Goal: Task Accomplishment & Management: Manage account settings

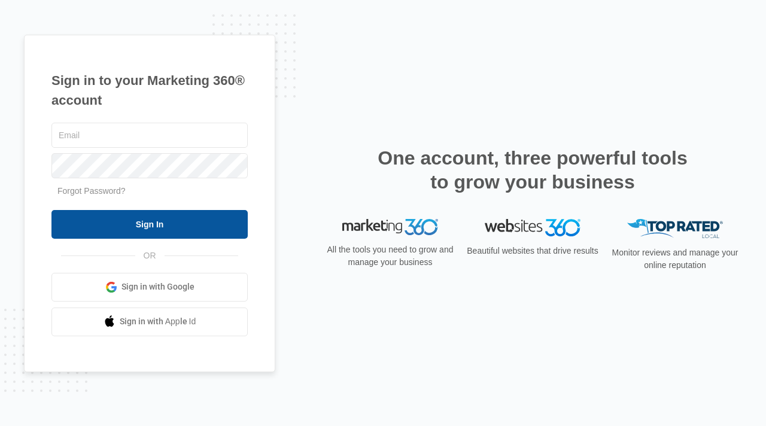
type input "[PERSON_NAME][EMAIL_ADDRESS][DOMAIN_NAME]"
click at [177, 223] on input "Sign In" at bounding box center [149, 224] width 196 height 29
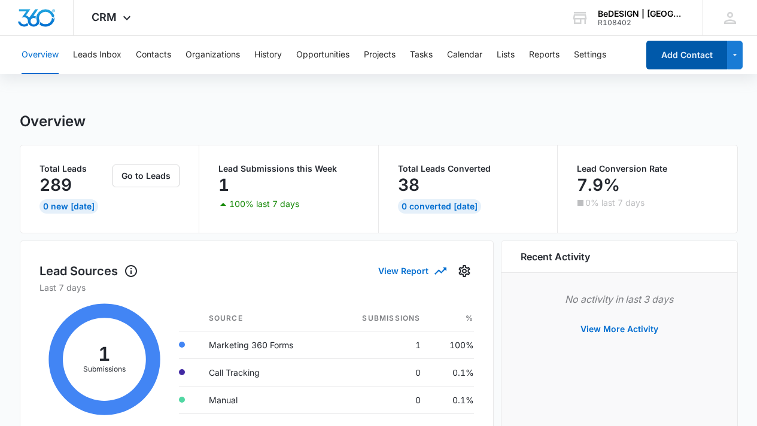
click at [668, 55] on button "Add Contact" at bounding box center [687, 55] width 81 height 29
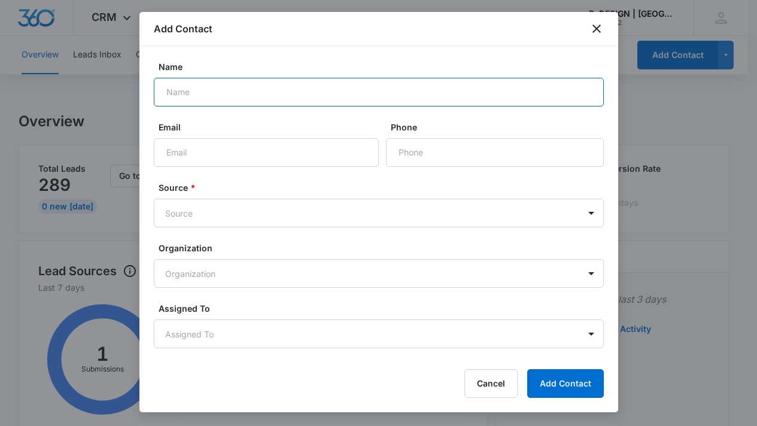
click at [366, 89] on input "Name" at bounding box center [379, 92] width 450 height 29
type input "[PERSON_NAME]"
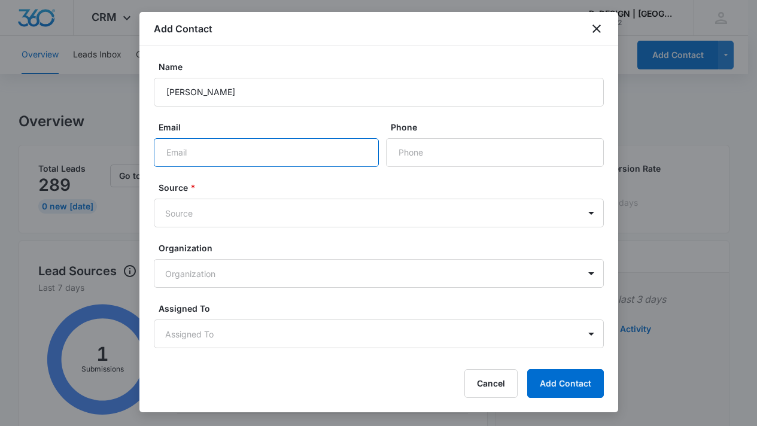
click at [251, 164] on input "Email" at bounding box center [266, 152] width 225 height 29
type input "[PERSON_NAME][EMAIL_ADDRESS][DOMAIN_NAME]"
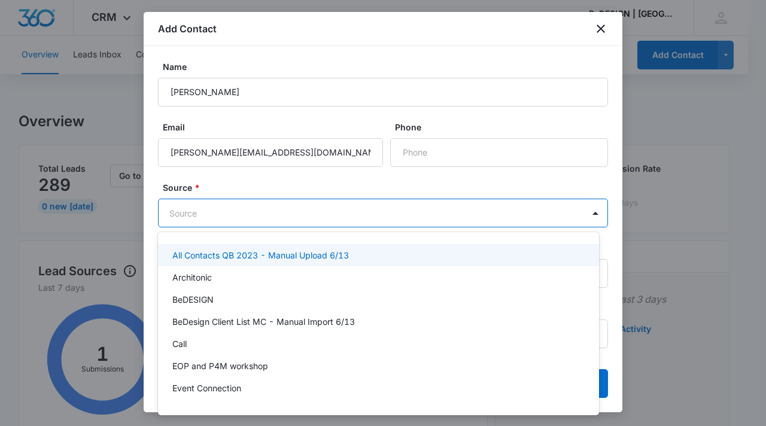
click at [387, 204] on body "CRM Apps Reputation Websites Forms CRM Email Social Content Ads Intelligence Fi…" at bounding box center [383, 213] width 766 height 426
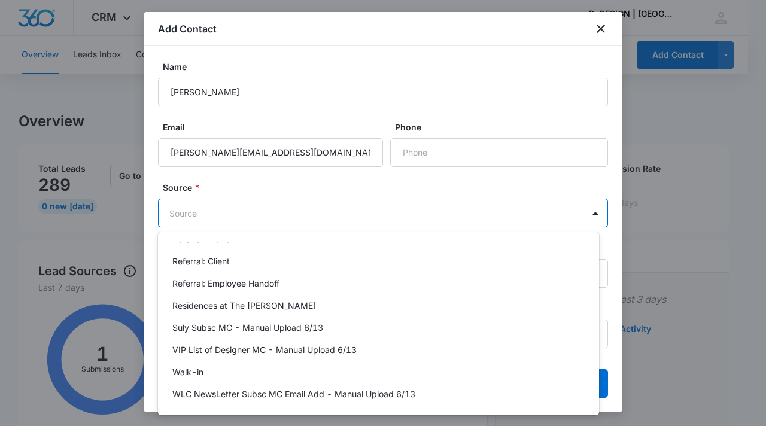
scroll to position [505, 0]
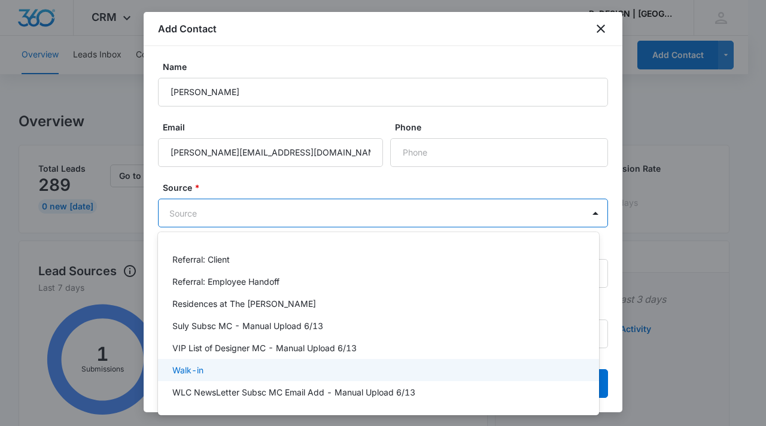
click at [277, 376] on div "Walk-in" at bounding box center [378, 370] width 441 height 22
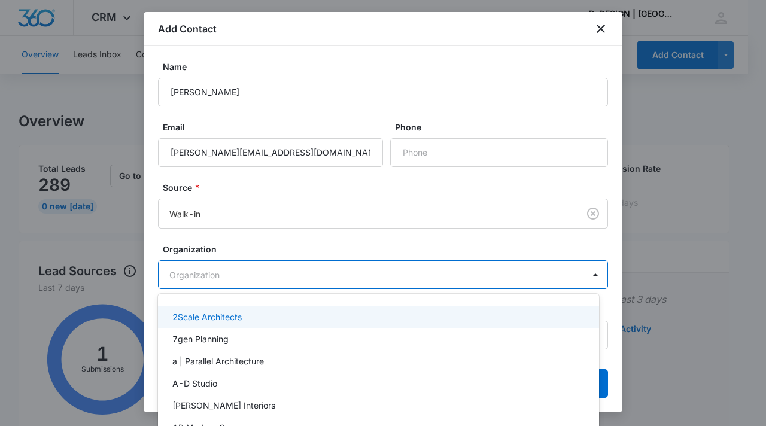
click at [269, 248] on div at bounding box center [383, 213] width 766 height 426
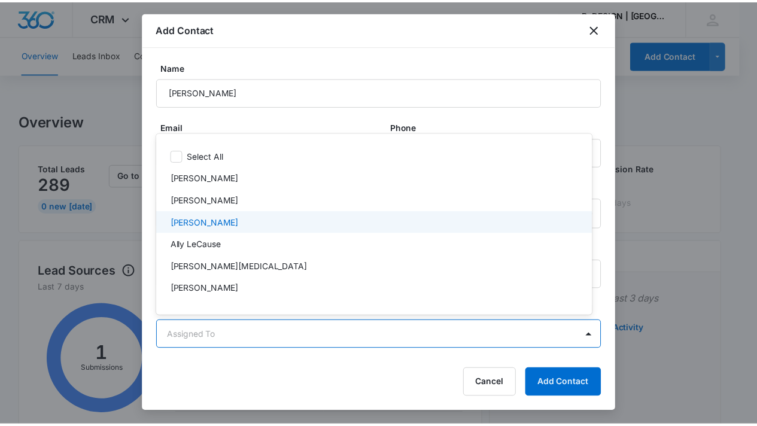
scroll to position [1, 0]
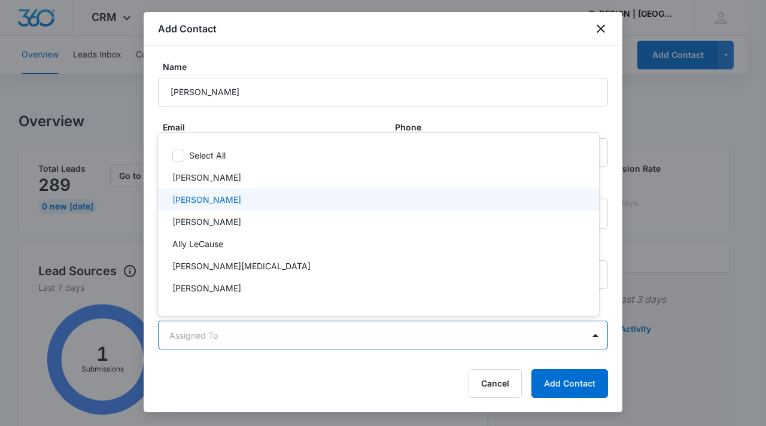
click at [286, 191] on div "[PERSON_NAME]" at bounding box center [378, 200] width 441 height 22
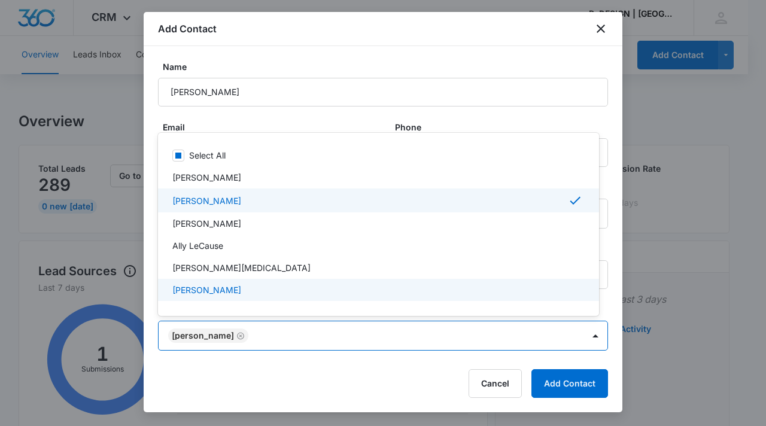
click at [584, 383] on div at bounding box center [383, 213] width 766 height 426
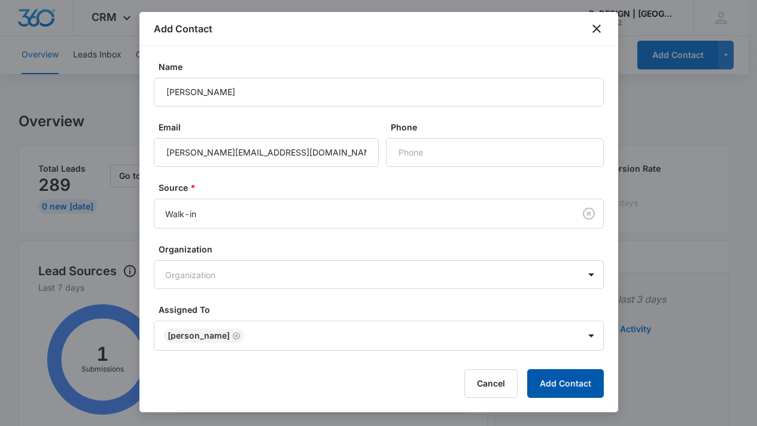
click at [584, 383] on button "Add Contact" at bounding box center [566, 383] width 77 height 29
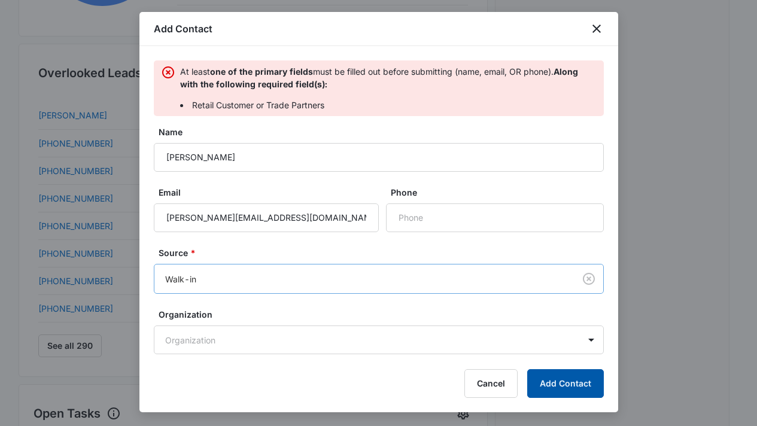
scroll to position [564, 0]
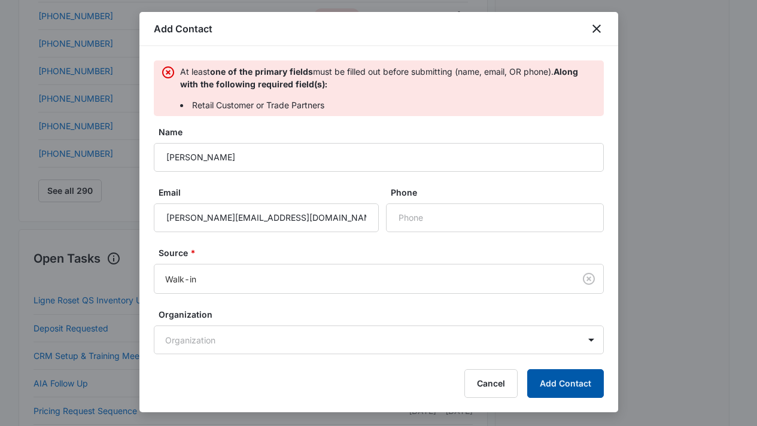
click at [559, 372] on button "Add Contact" at bounding box center [566, 383] width 77 height 29
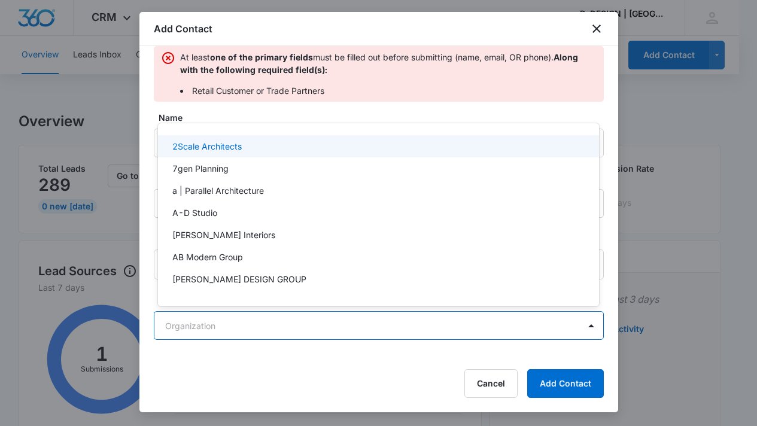
click at [306, 323] on body "CRM Apps Reputation Websites Forms CRM Email Social Content Ads Intelligence Fi…" at bounding box center [378, 213] width 757 height 426
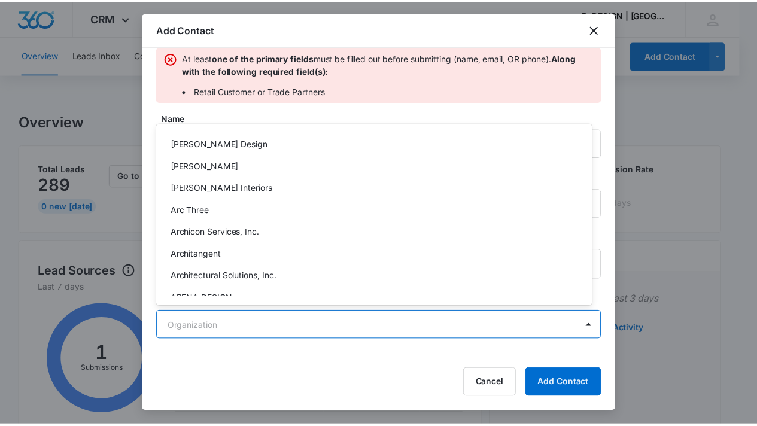
scroll to position [0, 0]
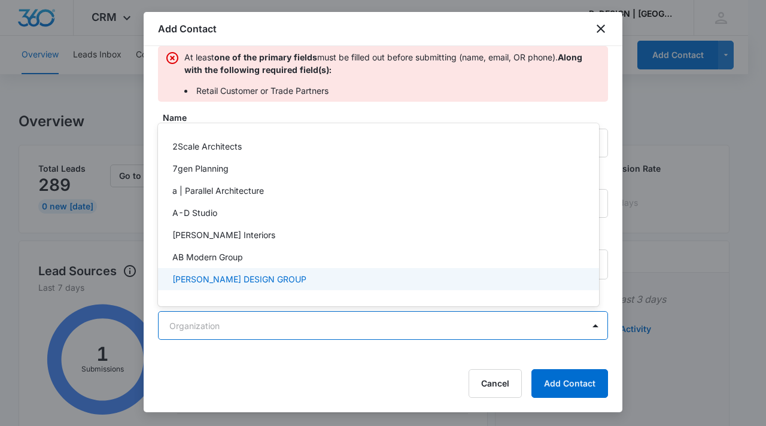
click at [344, 368] on div at bounding box center [383, 213] width 766 height 426
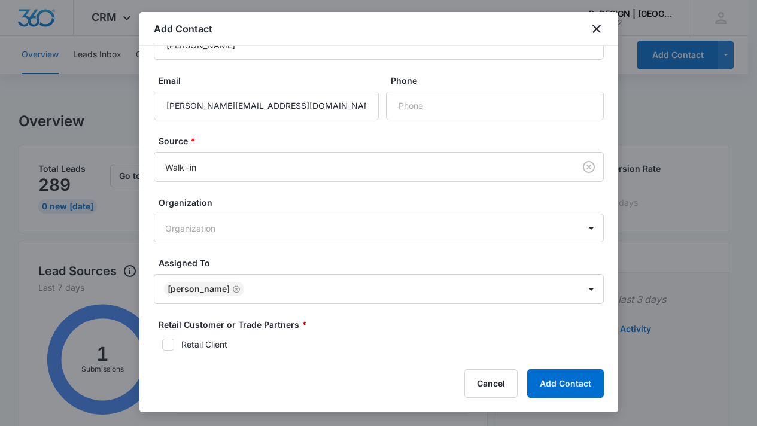
scroll to position [208, 0]
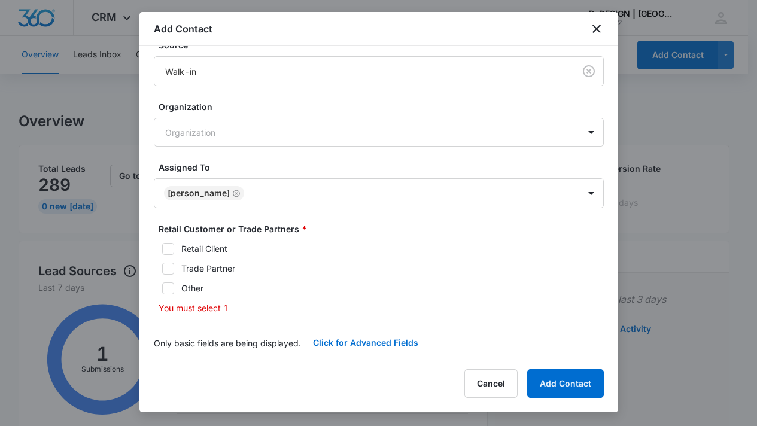
click at [164, 248] on icon at bounding box center [168, 249] width 11 height 11
click at [162, 248] on input "Retail Client" at bounding box center [158, 249] width 8 height 8
checkbox input "true"
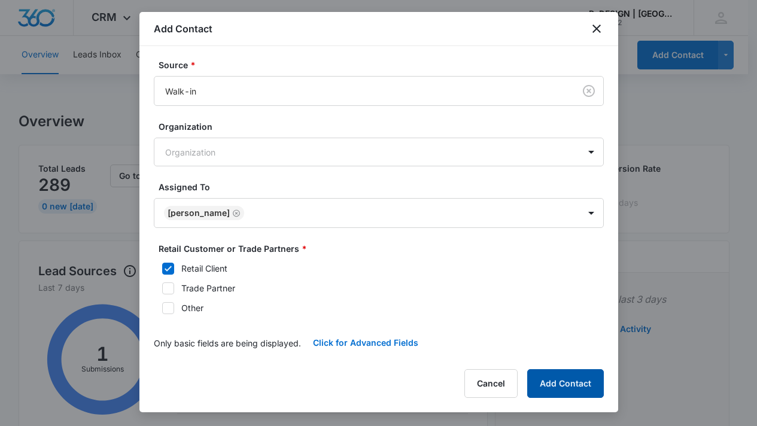
click at [583, 386] on button "Add Contact" at bounding box center [566, 383] width 77 height 29
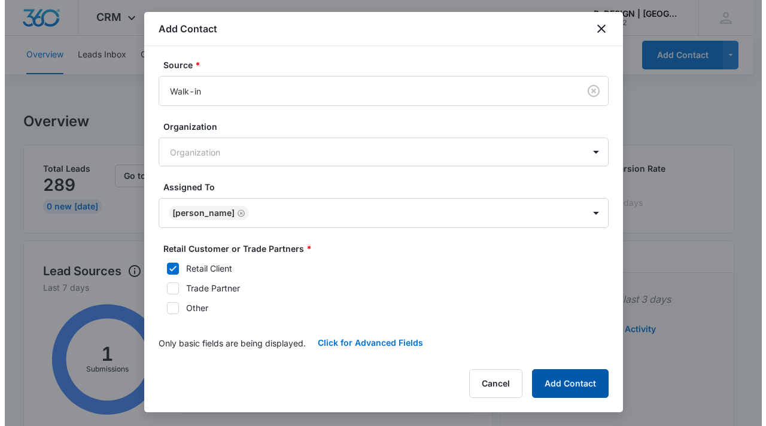
scroll to position [0, 0]
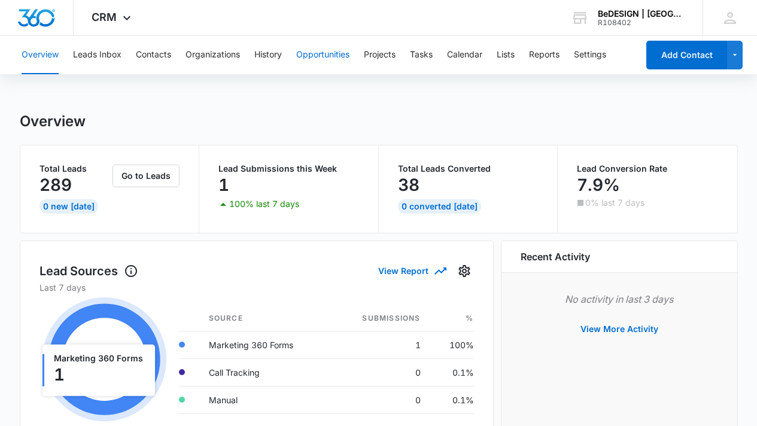
click at [328, 55] on button "Opportunities" at bounding box center [322, 55] width 53 height 38
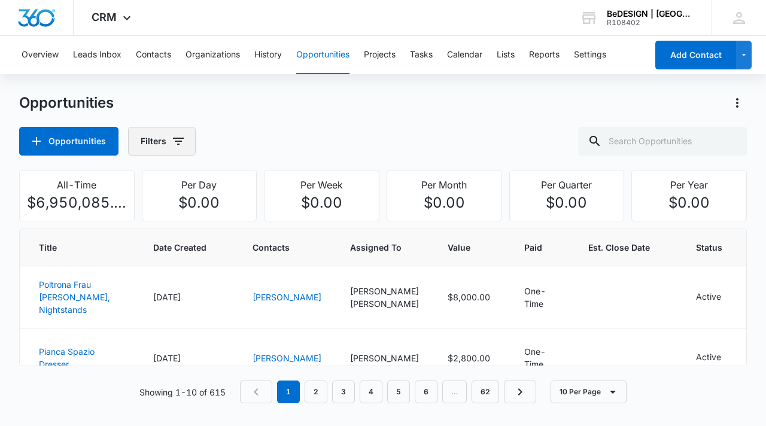
click at [178, 146] on icon "button" at bounding box center [178, 141] width 14 height 14
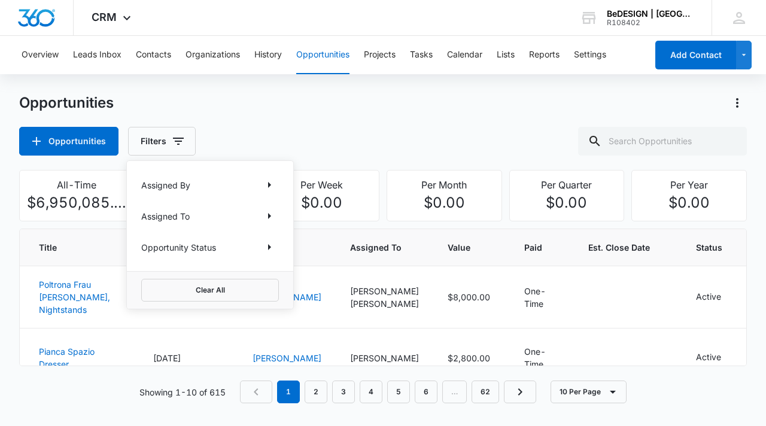
click at [201, 216] on div "Assigned To" at bounding box center [210, 216] width 138 height 19
click at [178, 217] on p "Assigned To" at bounding box center [165, 216] width 49 height 13
click at [267, 214] on icon "Show Assigned To filters" at bounding box center [269, 216] width 14 height 14
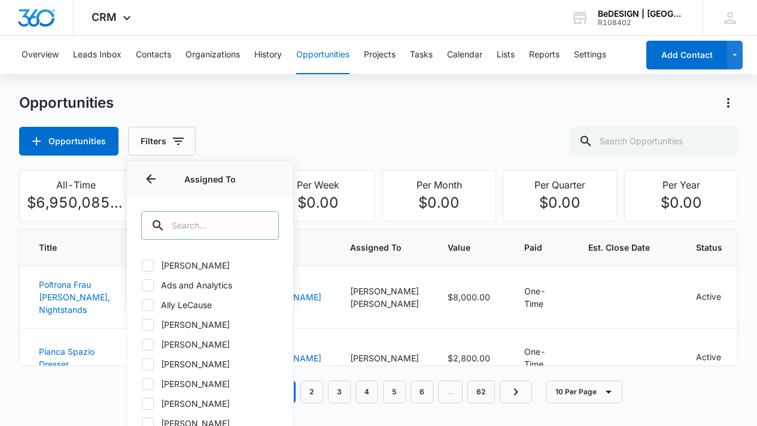
click at [256, 220] on div at bounding box center [262, 225] width 19 height 29
click at [240, 228] on input "text" at bounding box center [210, 225] width 138 height 29
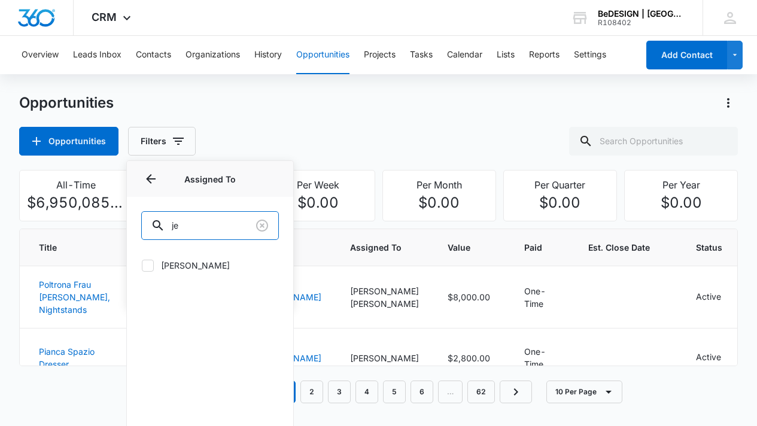
type input "je"
click at [210, 269] on label "[PERSON_NAME]" at bounding box center [210, 265] width 138 height 13
click at [142, 266] on input "[PERSON_NAME]" at bounding box center [141, 265] width 1 height 1
checkbox input "true"
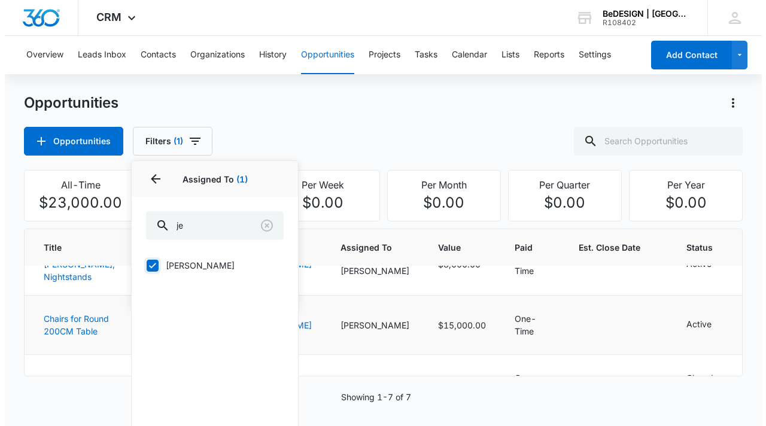
scroll to position [34, 0]
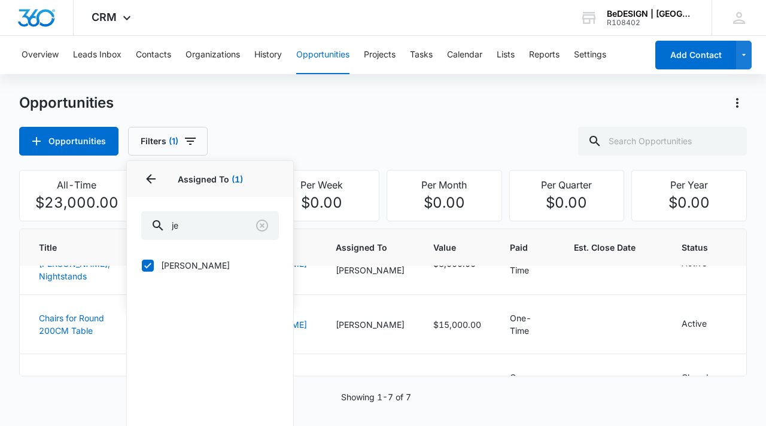
click at [334, 134] on div "Opportunities Filters (1) Assigned By Assigned To 1 Assigned To (1) [PERSON_NAM…" at bounding box center [383, 141] width 728 height 29
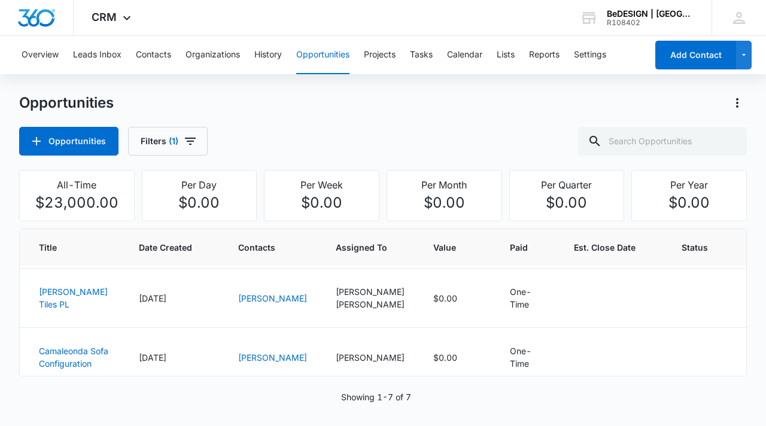
scroll to position [300, 0]
click at [125, 328] on td "[DATE]" at bounding box center [174, 298] width 99 height 59
click at [141, 304] on span "[DATE]" at bounding box center [153, 298] width 28 height 10
click at [79, 310] on link "[PERSON_NAME] Tiles PL" at bounding box center [73, 298] width 69 height 23
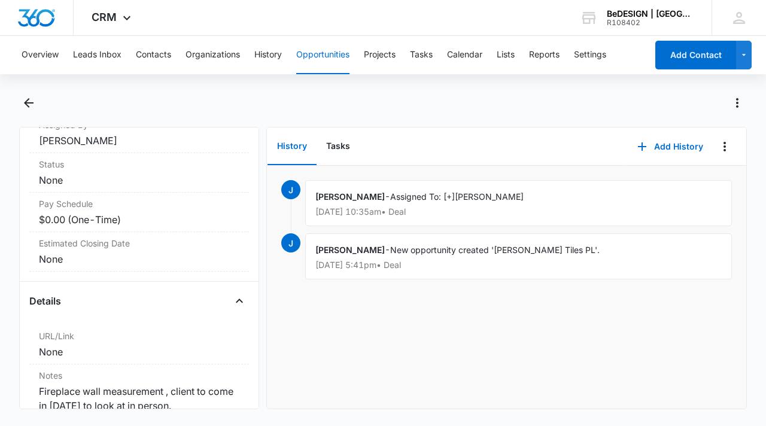
scroll to position [239, 0]
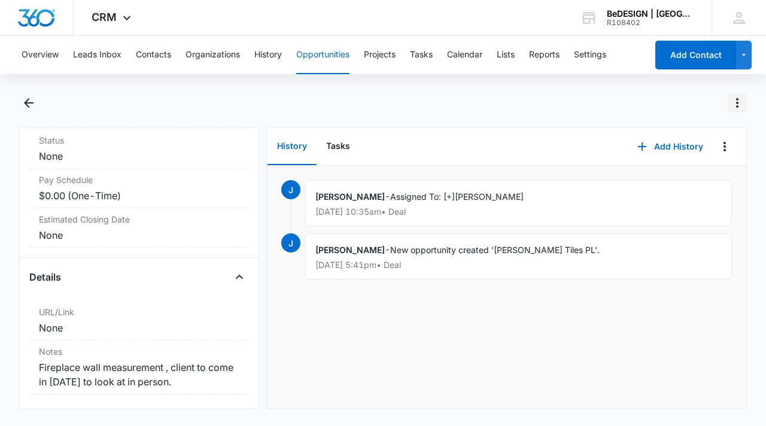
click at [742, 105] on icon "Actions" at bounding box center [738, 103] width 14 height 14
click at [728, 105] on div "Copy Convert to Projects Delete" at bounding box center [733, 102] width 29 height 19
click at [616, 85] on div "Overview Leads Inbox Contacts Organizations History Opportunities Projects Task…" at bounding box center [383, 230] width 766 height 388
click at [718, 143] on icon "Overflow Menu" at bounding box center [725, 147] width 14 height 14
drag, startPoint x: 659, startPoint y: 96, endPoint x: 515, endPoint y: 123, distance: 146.1
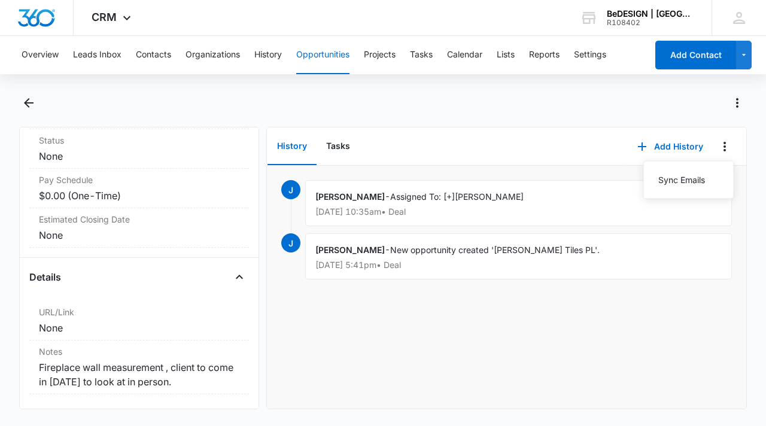
click at [658, 96] on div at bounding box center [396, 102] width 702 height 19
click at [23, 104] on icon "Back" at bounding box center [29, 103] width 14 height 14
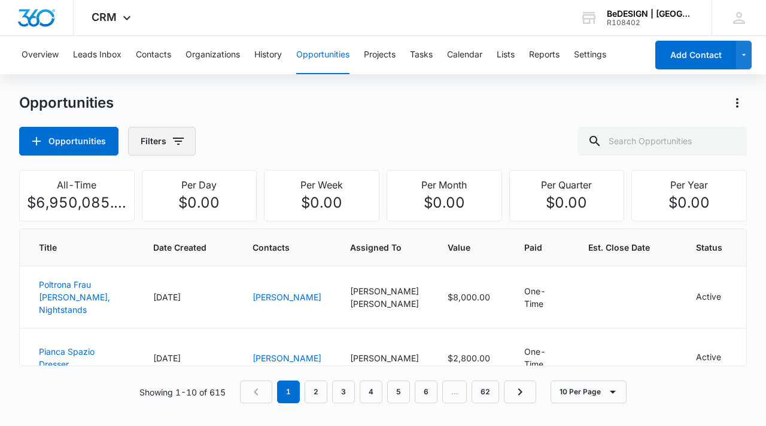
click at [167, 143] on button "Filters" at bounding box center [162, 141] width 68 height 29
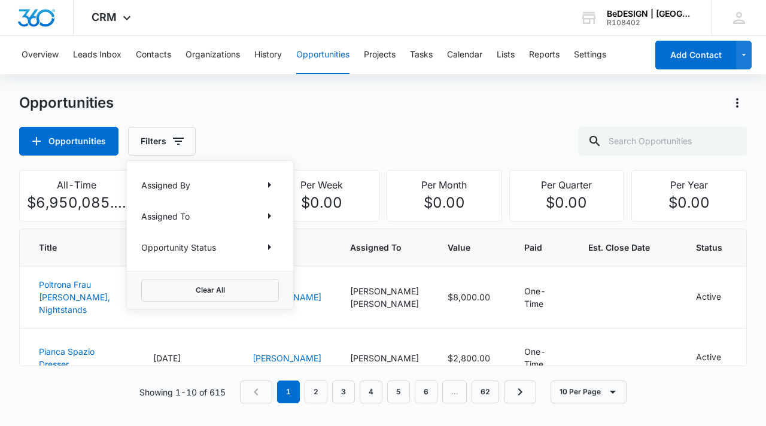
click at [247, 216] on div "Assigned To" at bounding box center [210, 216] width 138 height 19
click at [172, 218] on p "Assigned To" at bounding box center [165, 216] width 49 height 13
click at [273, 217] on icon "Show Assigned To filters" at bounding box center [269, 216] width 14 height 14
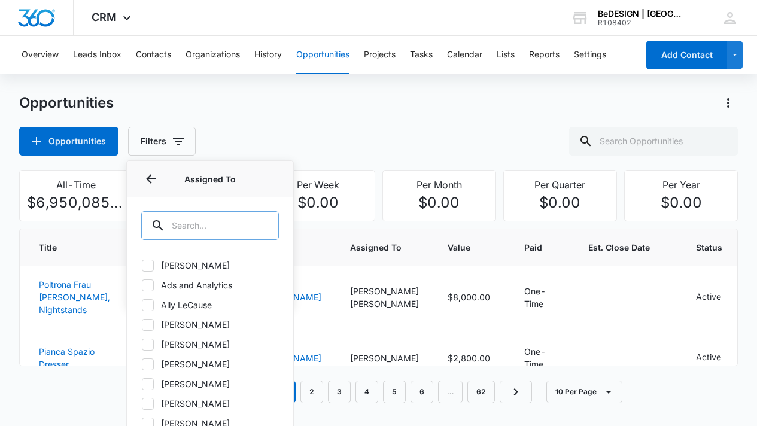
click at [245, 228] on input "text" at bounding box center [210, 225] width 138 height 29
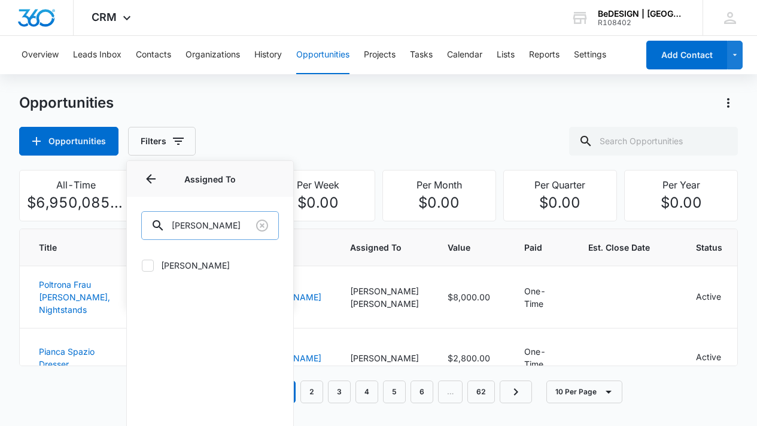
type input "[PERSON_NAME]"
click at [143, 269] on icon at bounding box center [148, 265] width 11 height 11
click at [142, 266] on input "[PERSON_NAME]" at bounding box center [141, 265] width 1 height 1
checkbox input "true"
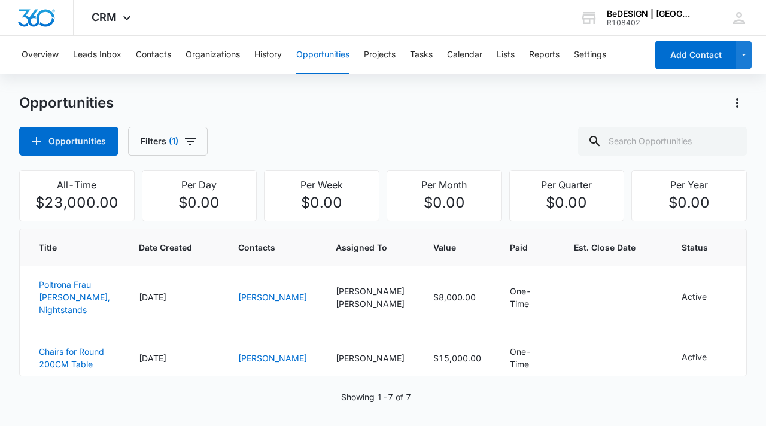
click at [316, 145] on div "Opportunities Filters (1)" at bounding box center [383, 141] width 728 height 29
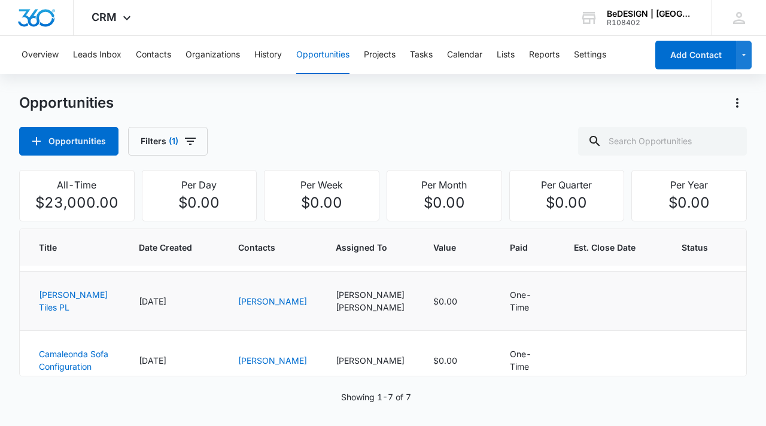
scroll to position [296, 0]
click at [419, 323] on td "$0.00" at bounding box center [457, 302] width 77 height 59
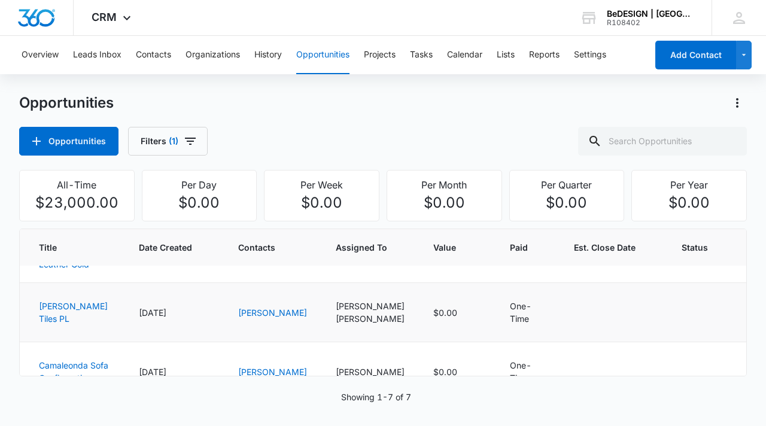
scroll to position [302, 0]
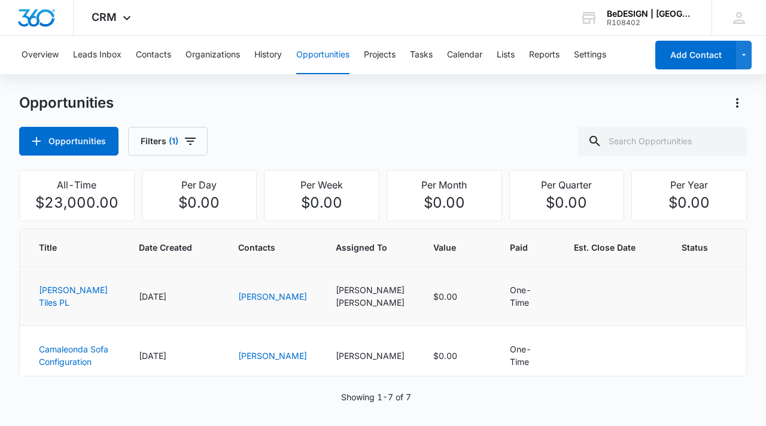
click at [336, 296] on div "[PERSON_NAME]" at bounding box center [370, 290] width 69 height 13
click at [322, 312] on td "[PERSON_NAME] [PERSON_NAME]" at bounding box center [371, 296] width 98 height 59
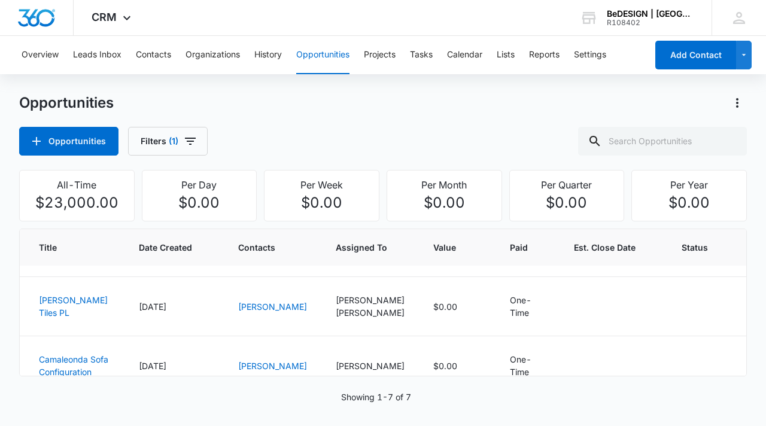
scroll to position [296, 0]
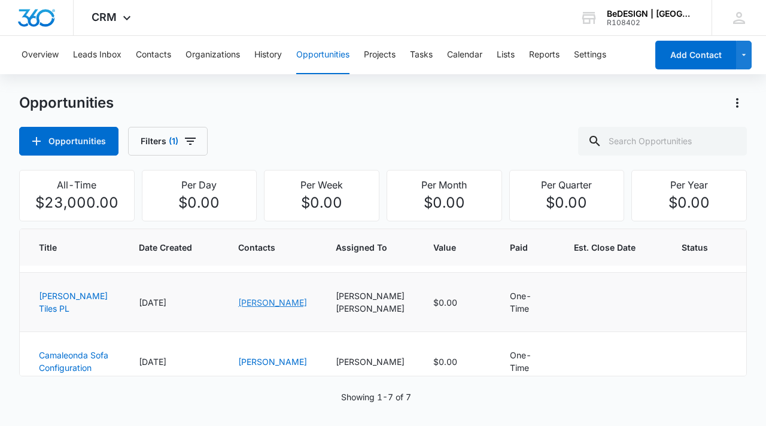
click at [242, 308] on link "[PERSON_NAME]" at bounding box center [272, 303] width 69 height 10
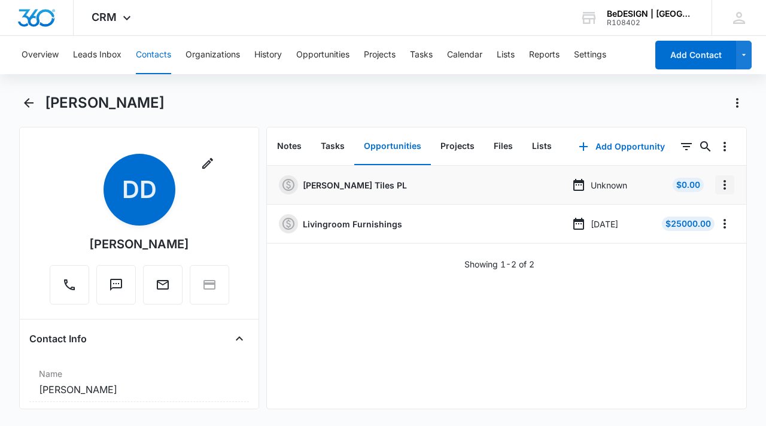
click at [719, 190] on icon "Overflow Menu" at bounding box center [725, 185] width 14 height 14
click at [687, 217] on div "Edit" at bounding box center [683, 218] width 25 height 8
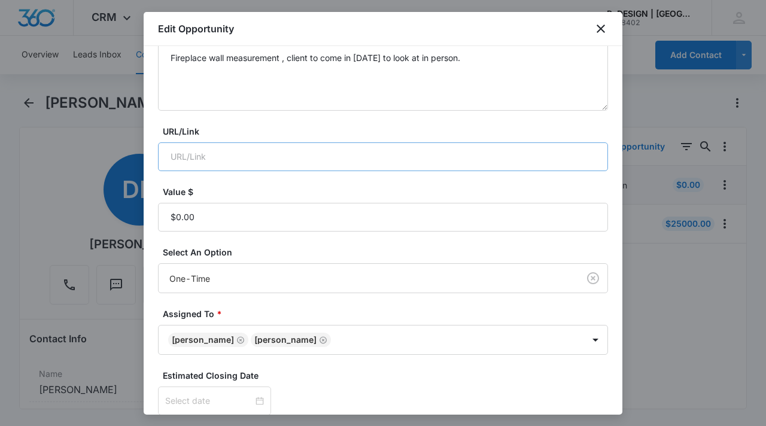
scroll to position [269, 0]
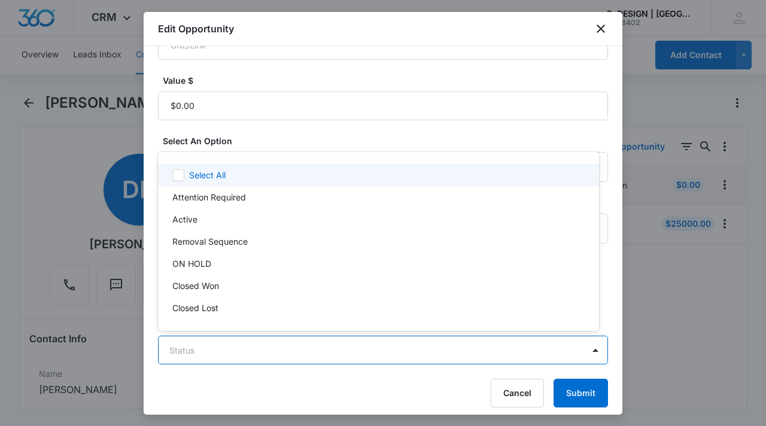
click at [210, 354] on body "CRM Apps Reputation Websites Forms CRM Email Social Content Ads Intelligence Fi…" at bounding box center [383, 213] width 766 height 426
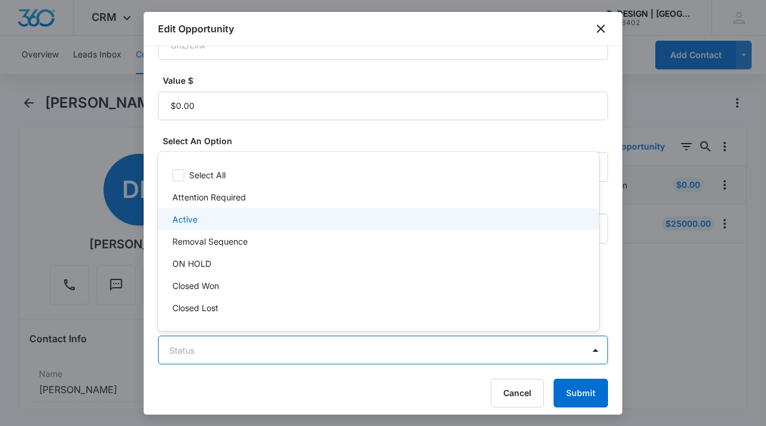
click at [255, 214] on div "Active" at bounding box center [377, 219] width 410 height 13
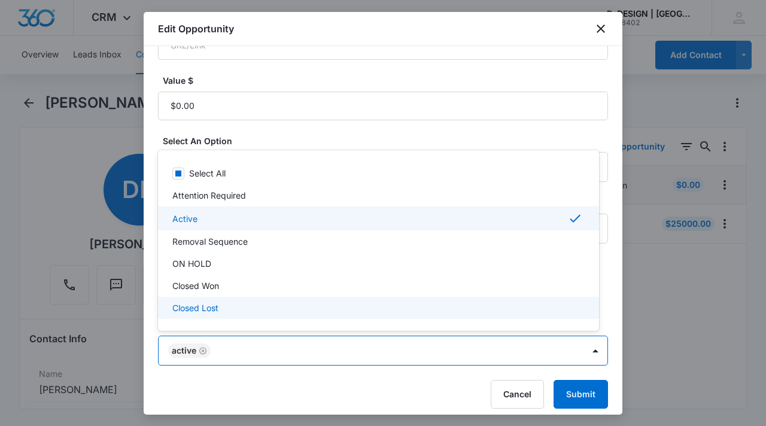
click at [586, 401] on div at bounding box center [383, 213] width 766 height 426
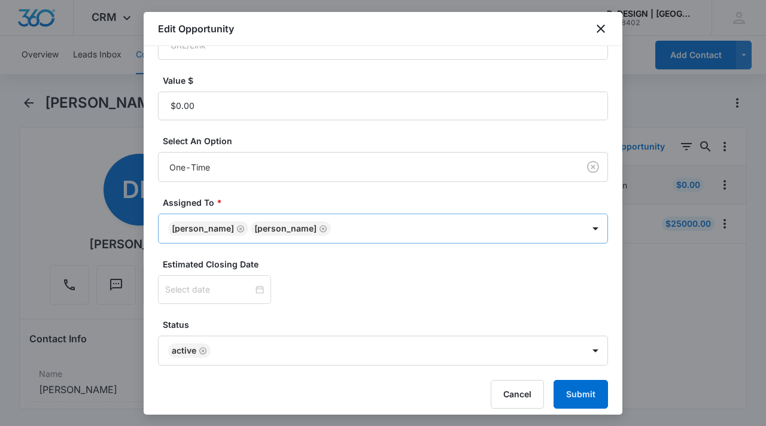
click at [237, 228] on icon "Remove Daniel Crocker" at bounding box center [241, 229] width 8 height 9
click at [574, 398] on button "Submit" at bounding box center [581, 394] width 54 height 29
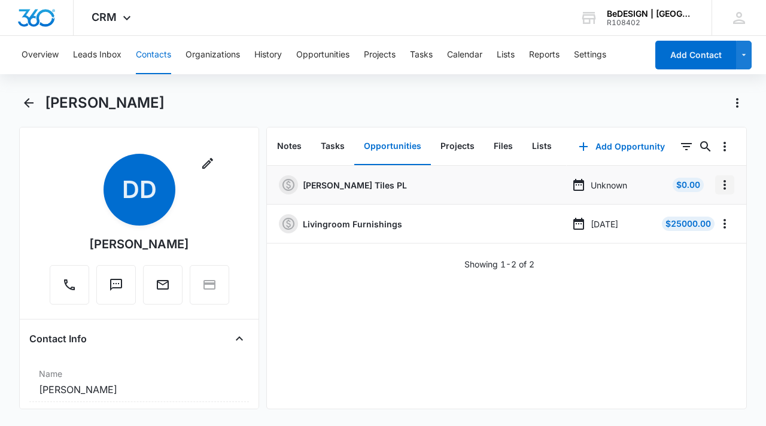
click at [718, 186] on icon "Overflow Menu" at bounding box center [725, 185] width 14 height 14
click at [693, 222] on div "Edit" at bounding box center [683, 218] width 25 height 8
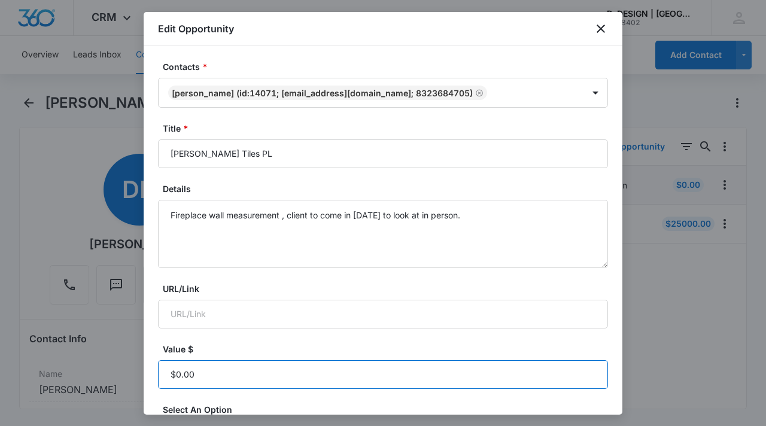
drag, startPoint x: 194, startPoint y: 375, endPoint x: 183, endPoint y: 374, distance: 11.5
click at [183, 374] on input "Value $" at bounding box center [383, 374] width 450 height 29
drag, startPoint x: 204, startPoint y: 375, endPoint x: 169, endPoint y: 371, distance: 34.5
click at [169, 371] on input "Value $" at bounding box center [383, 374] width 450 height 29
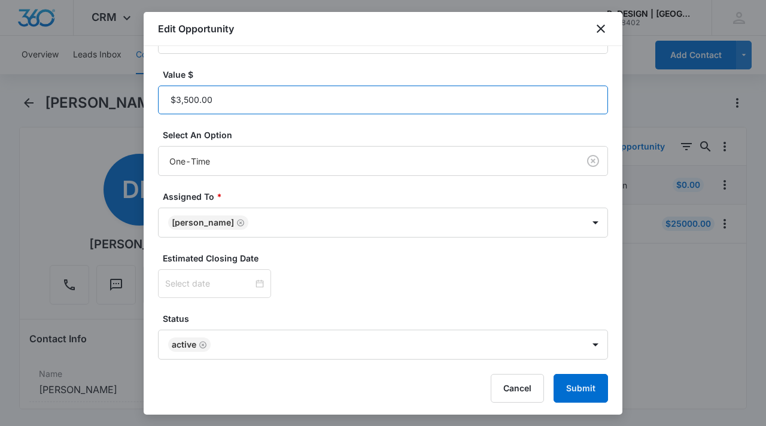
scroll to position [277, 0]
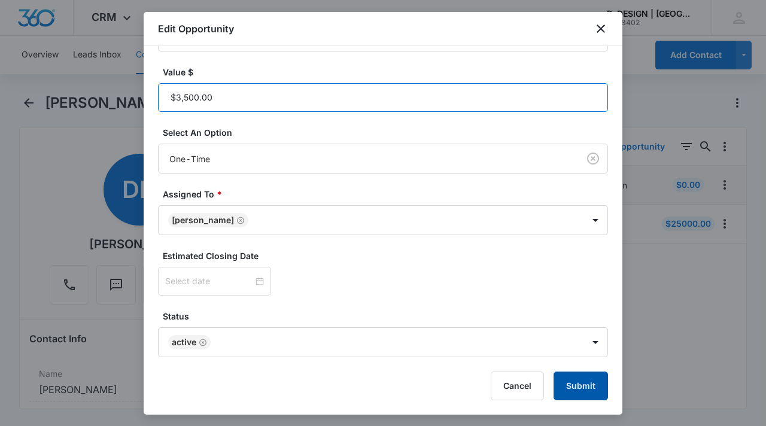
type input "$3,500.00"
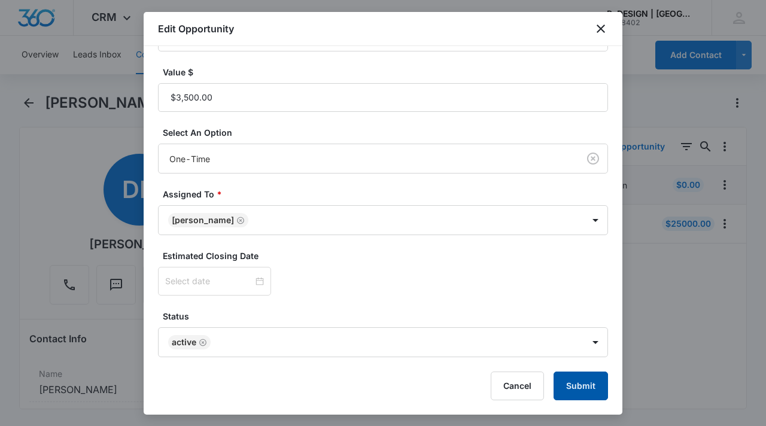
click at [572, 392] on button "Submit" at bounding box center [581, 386] width 54 height 29
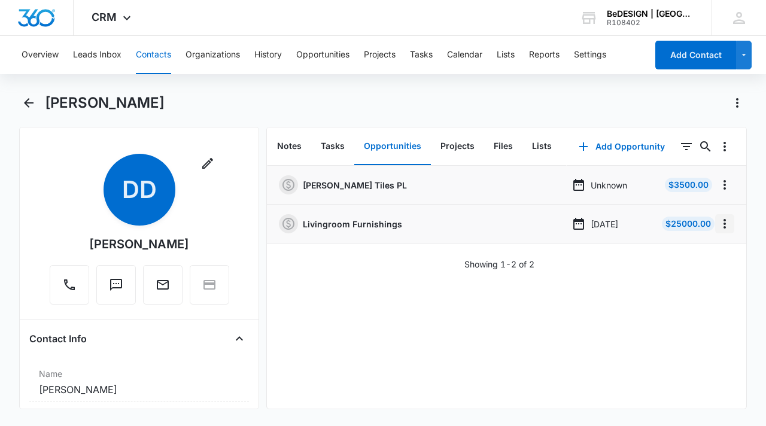
click at [718, 220] on icon "Overflow Menu" at bounding box center [725, 224] width 14 height 14
click at [689, 258] on div "Edit" at bounding box center [683, 257] width 25 height 8
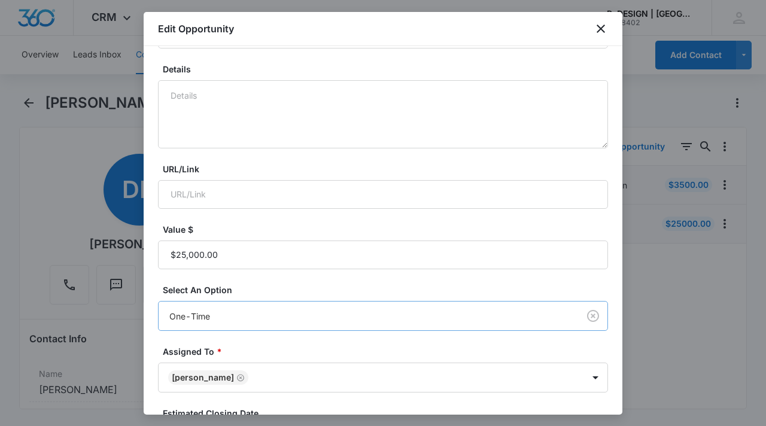
scroll to position [142, 0]
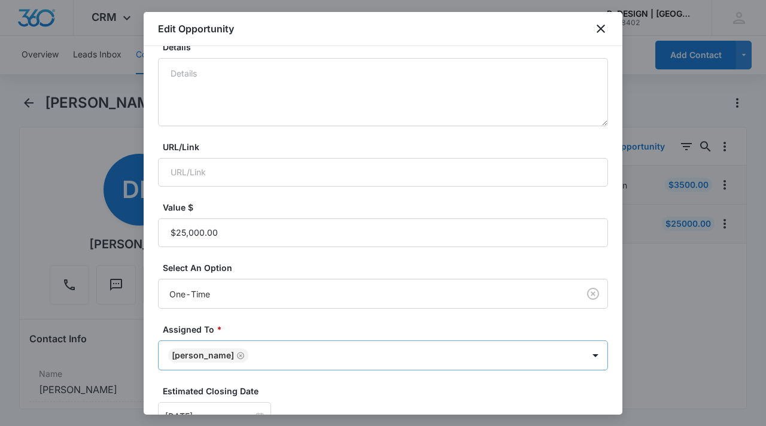
click at [240, 355] on icon "Remove Daniel Crocker" at bounding box center [241, 355] width 8 height 9
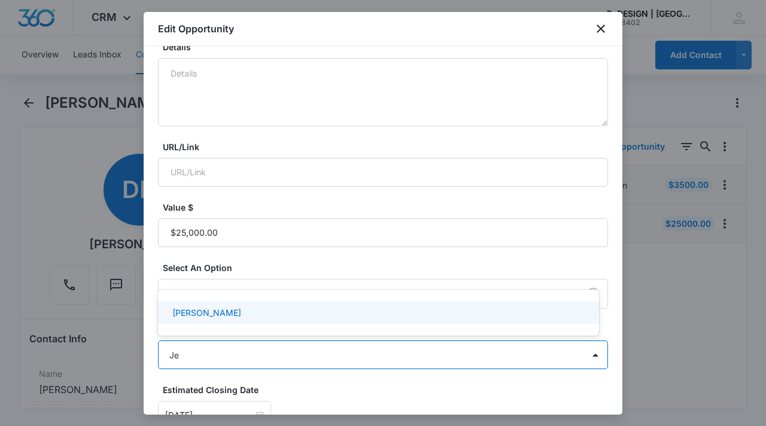
type input "Jes"
click at [261, 316] on div "[PERSON_NAME]" at bounding box center [377, 313] width 410 height 13
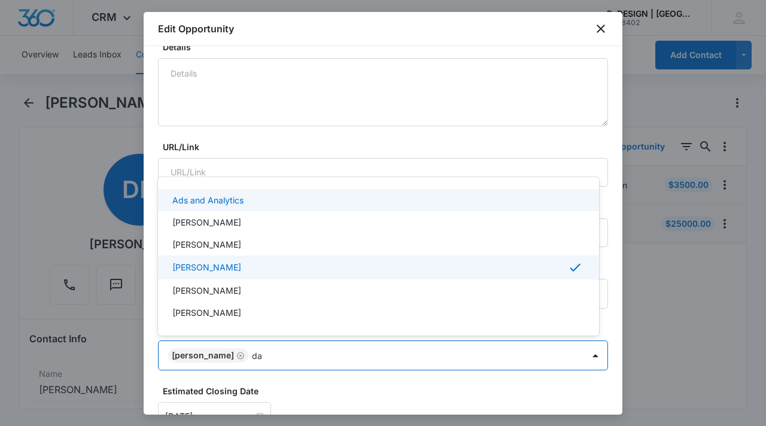
type input "[PERSON_NAME]"
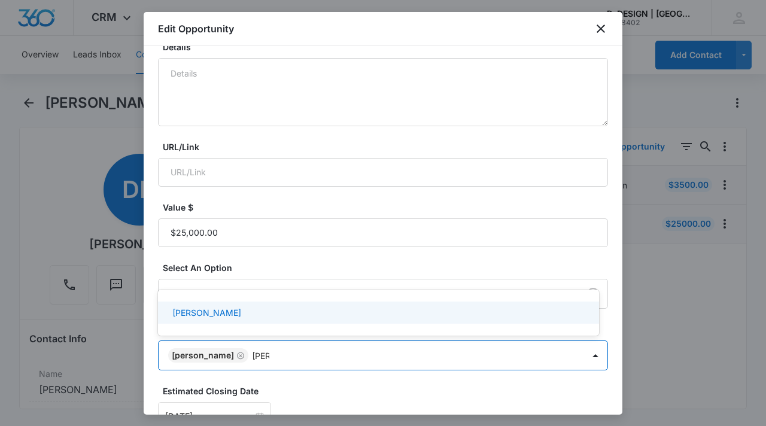
click at [330, 318] on div "[PERSON_NAME]" at bounding box center [377, 313] width 410 height 13
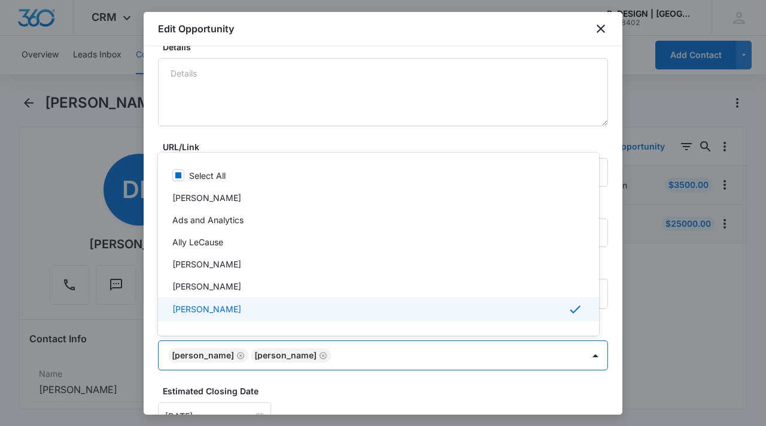
drag, startPoint x: 619, startPoint y: 278, endPoint x: 598, endPoint y: 347, distance: 72.7
click at [598, 347] on div at bounding box center [383, 213] width 766 height 426
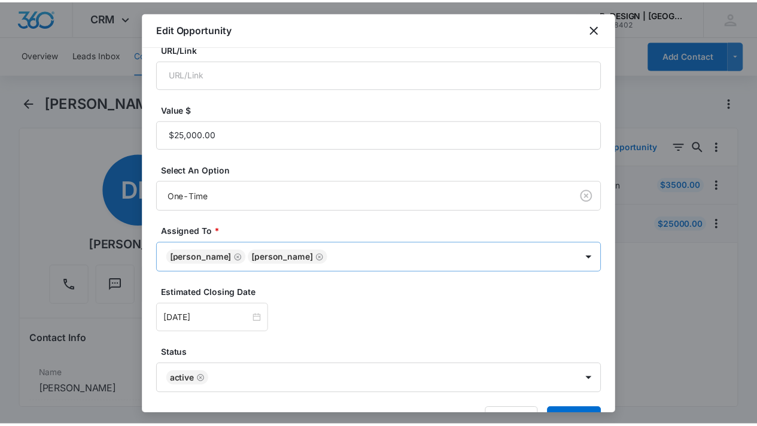
scroll to position [277, 0]
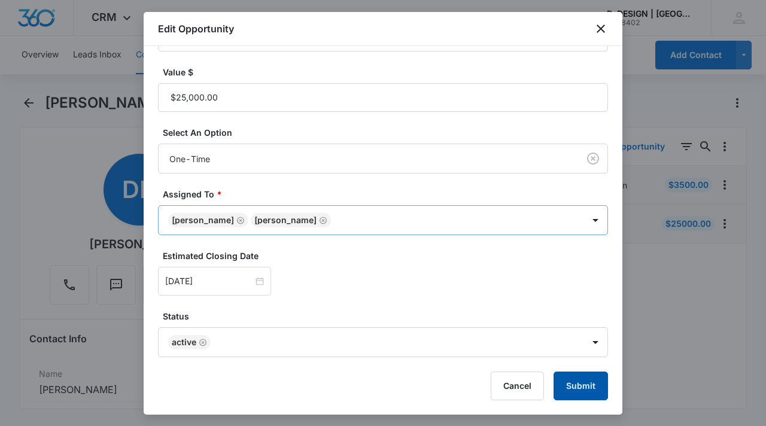
click at [584, 385] on button "Submit" at bounding box center [581, 386] width 54 height 29
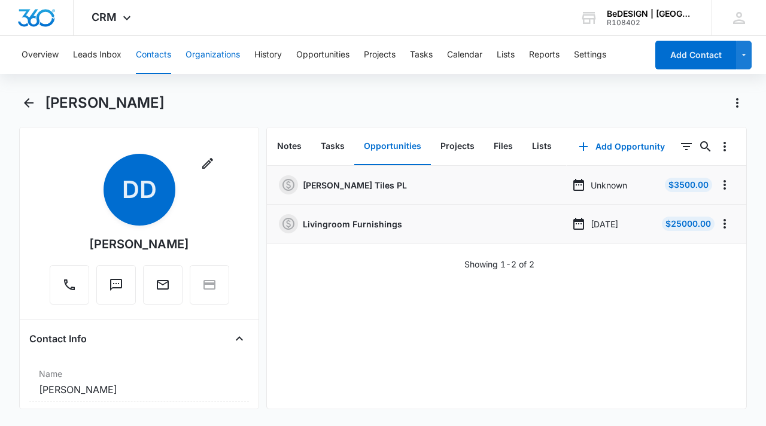
click at [227, 54] on button "Organizations" at bounding box center [213, 55] width 54 height 38
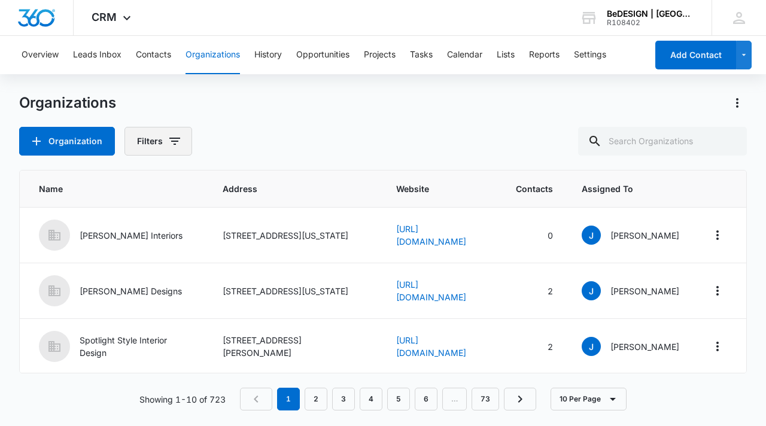
click at [151, 146] on button "Filters" at bounding box center [159, 141] width 68 height 29
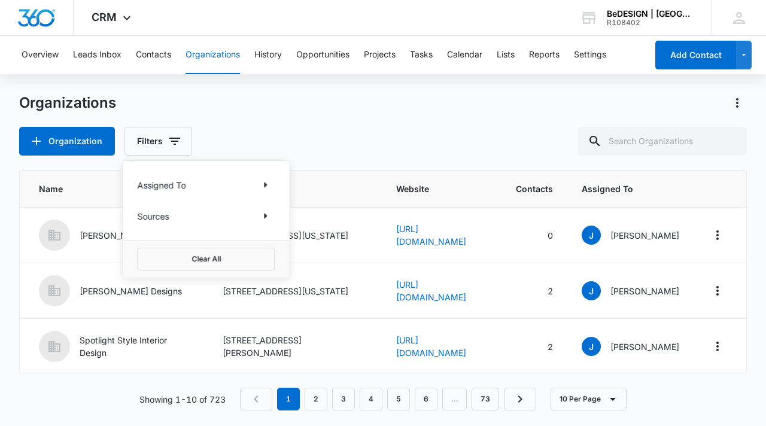
click at [192, 184] on div "Assigned To" at bounding box center [207, 184] width 138 height 19
click at [269, 184] on icon "Show Assigned To filters" at bounding box center [266, 185] width 14 height 14
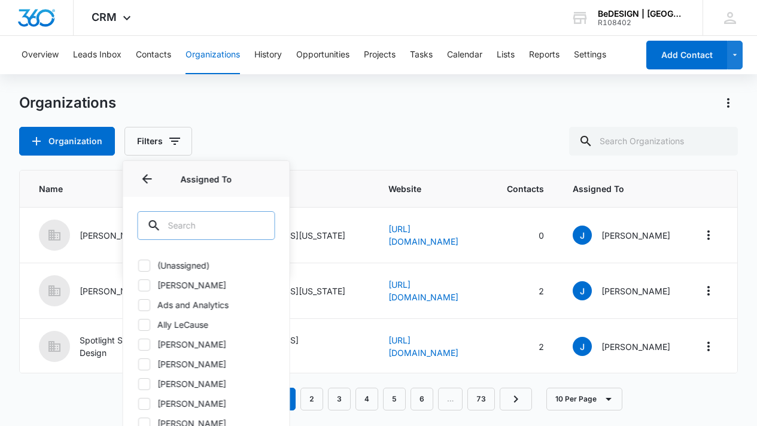
click at [222, 225] on input "text" at bounding box center [207, 225] width 138 height 29
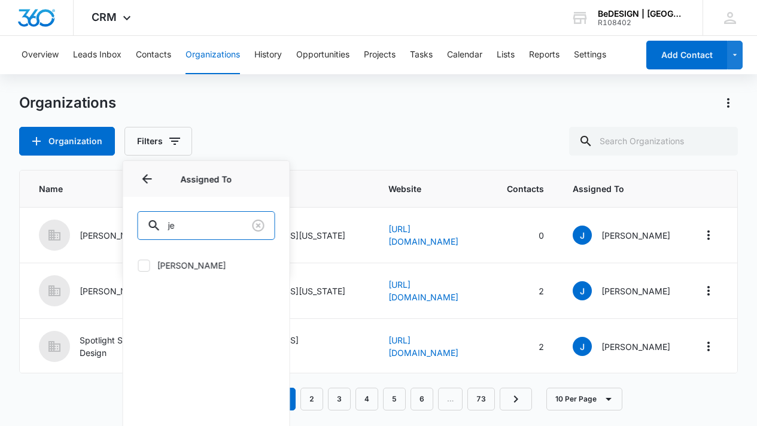
type input "je"
click at [207, 266] on label "[PERSON_NAME]" at bounding box center [207, 265] width 138 height 13
click at [138, 266] on input "[PERSON_NAME]" at bounding box center [138, 265] width 1 height 1
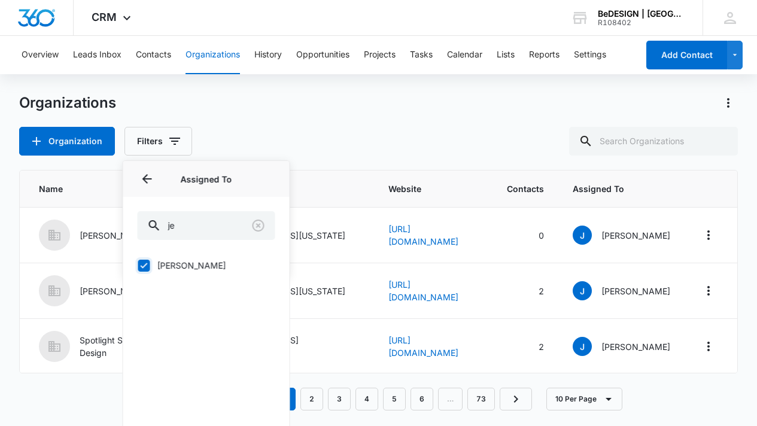
checkbox input "true"
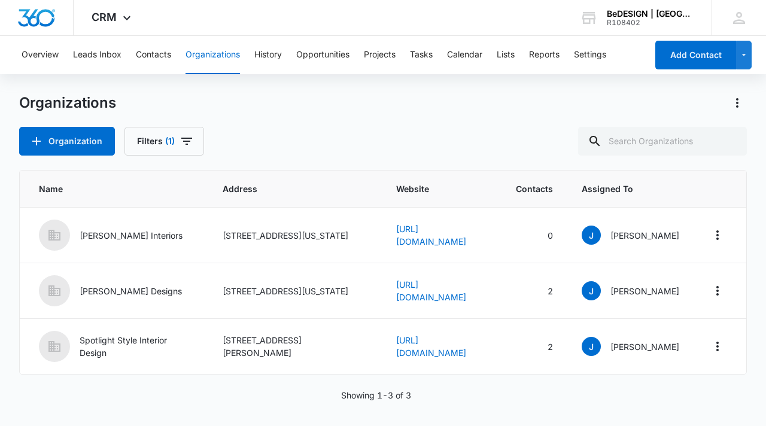
click at [547, 398] on div "Showing 1-3 of 3" at bounding box center [383, 395] width 728 height 13
click at [331, 47] on button "Opportunities" at bounding box center [322, 55] width 53 height 38
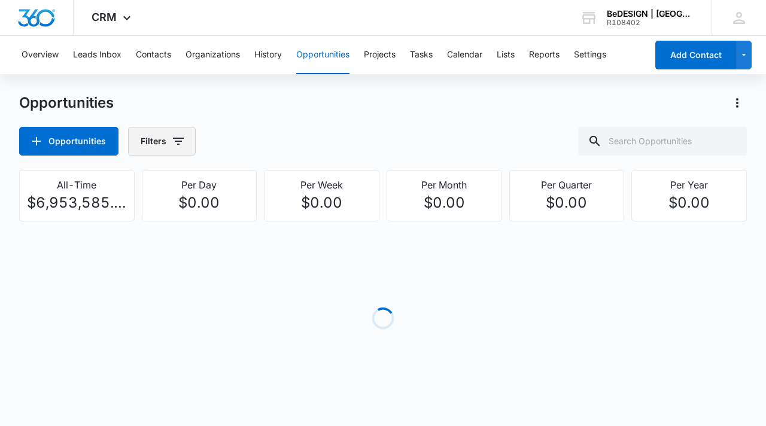
click at [171, 145] on icon "button" at bounding box center [178, 141] width 14 height 14
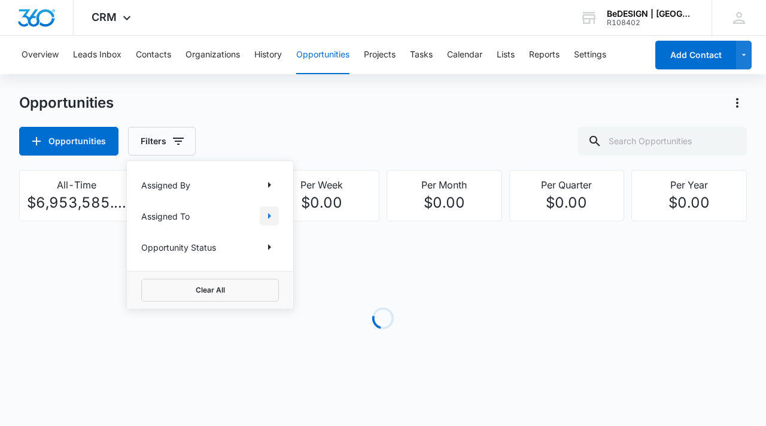
click at [267, 216] on icon "Show Assigned To filters" at bounding box center [269, 216] width 14 height 14
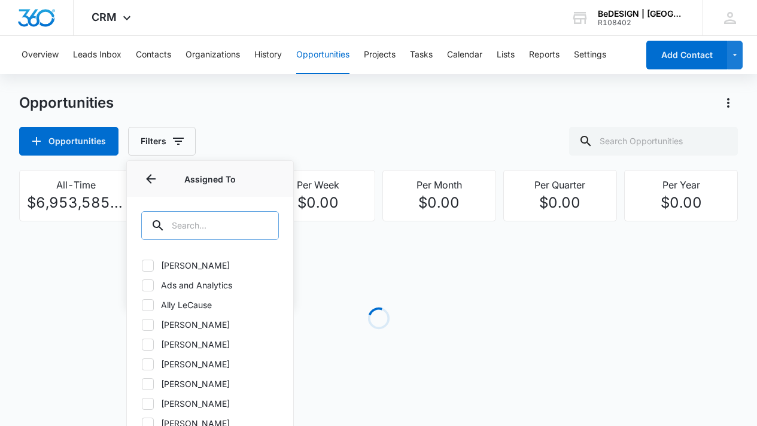
click at [259, 228] on div at bounding box center [262, 225] width 19 height 29
click at [205, 224] on input "text" at bounding box center [210, 225] width 138 height 29
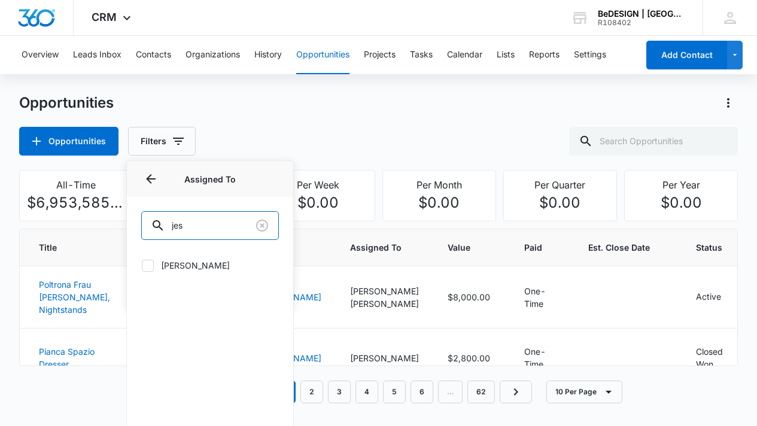
type input "jes"
click at [151, 268] on icon at bounding box center [148, 265] width 11 height 11
click at [142, 266] on input "[PERSON_NAME]" at bounding box center [141, 265] width 1 height 1
checkbox input "true"
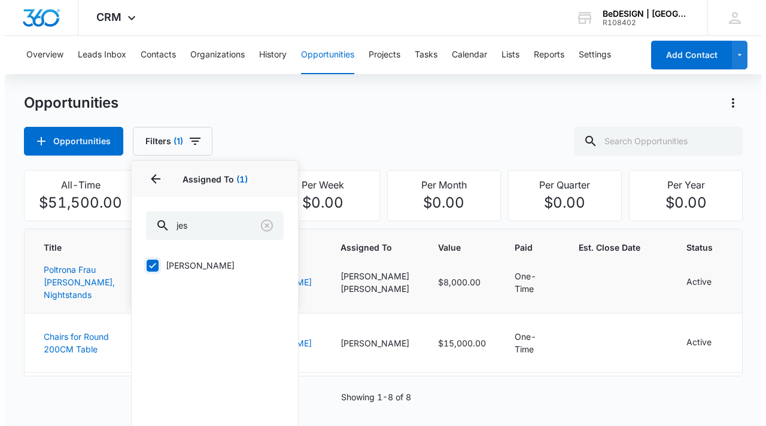
scroll to position [102, 0]
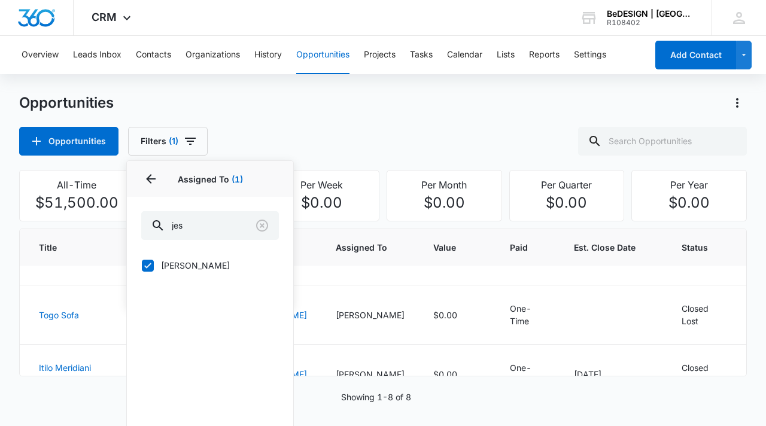
click at [554, 396] on div "Showing 1-8 of 8" at bounding box center [383, 397] width 728 height 13
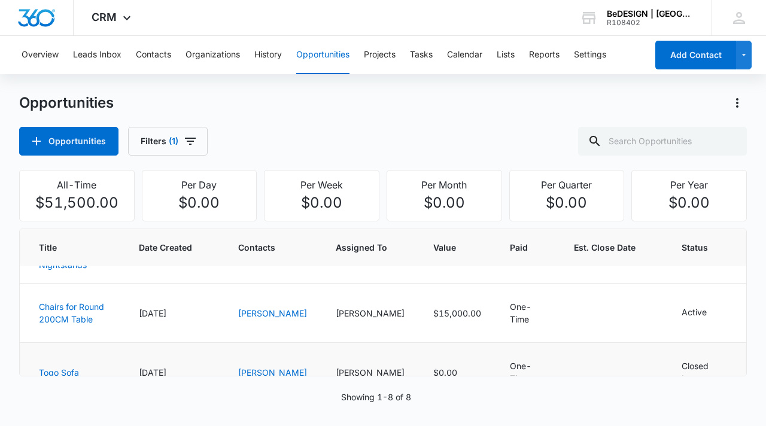
scroll to position [33, 0]
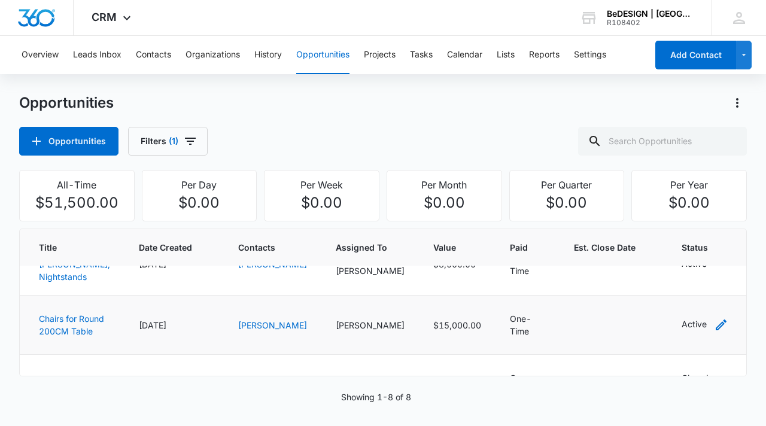
click at [716, 326] on icon "- - Select to Edit Field" at bounding box center [721, 325] width 11 height 11
click at [683, 251] on div "Status Active Cancel Save" at bounding box center [644, 257] width 128 height 111
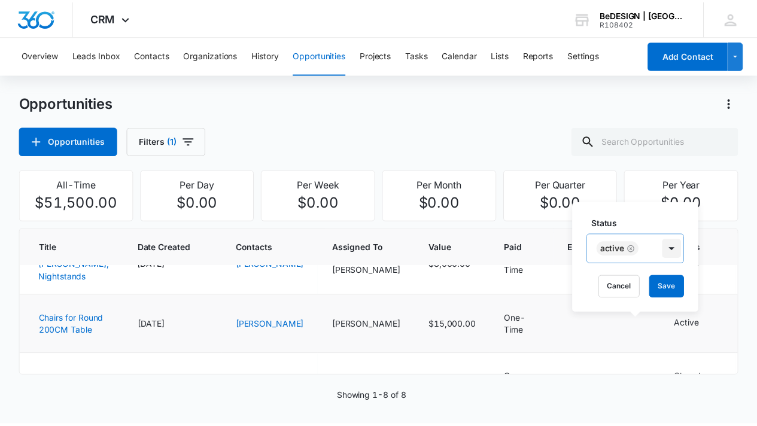
scroll to position [14, 0]
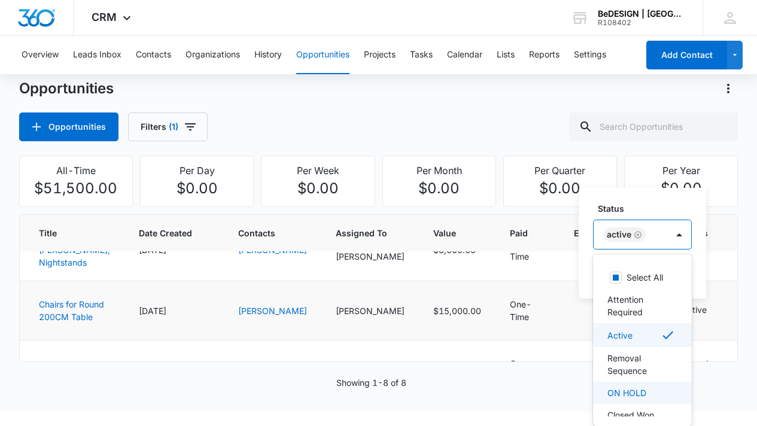
click at [638, 387] on p "ON HOLD" at bounding box center [627, 393] width 39 height 13
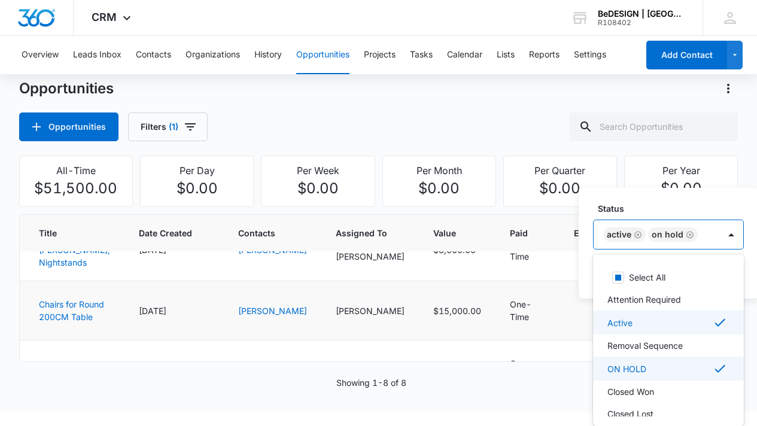
click at [646, 371] on div "ON HOLD" at bounding box center [668, 369] width 120 height 14
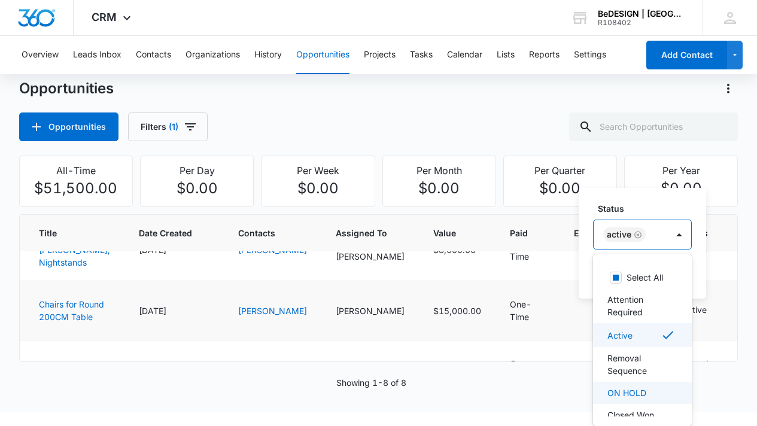
click at [650, 393] on div "ON HOLD" at bounding box center [642, 393] width 68 height 13
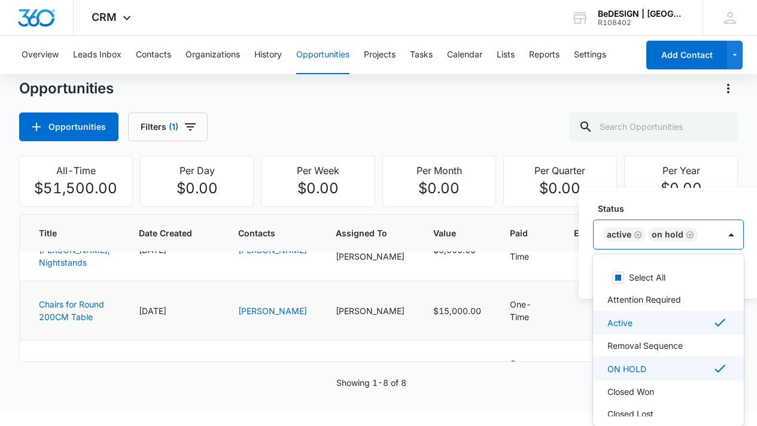
click at [713, 326] on icon at bounding box center [720, 323] width 14 height 14
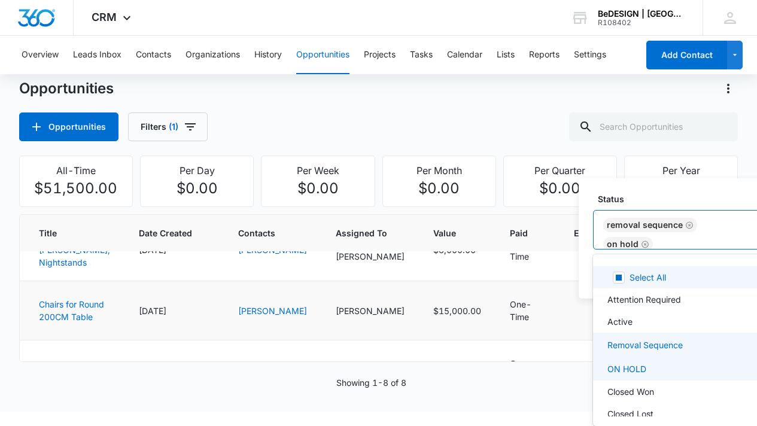
click at [689, 225] on icon "Remove Removal Sequence" at bounding box center [690, 225] width 8 height 9
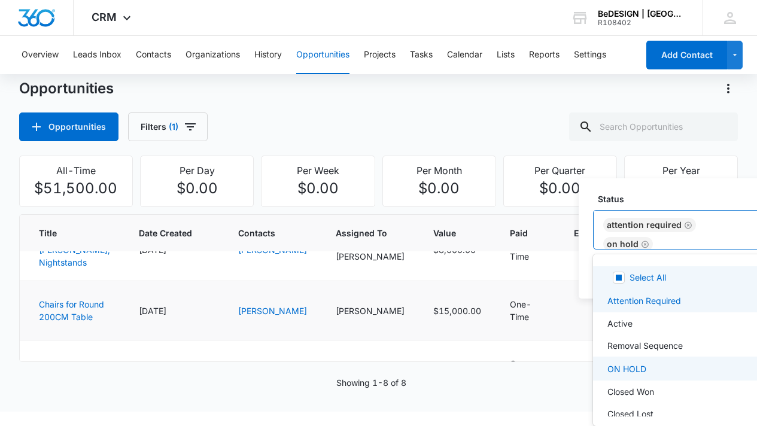
click at [685, 222] on icon "Remove Attention Required" at bounding box center [688, 225] width 7 height 7
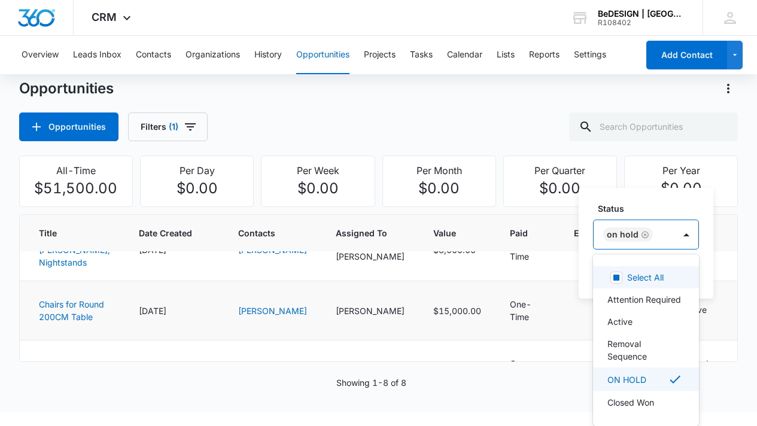
click at [622, 277] on div at bounding box center [617, 278] width 12 height 12
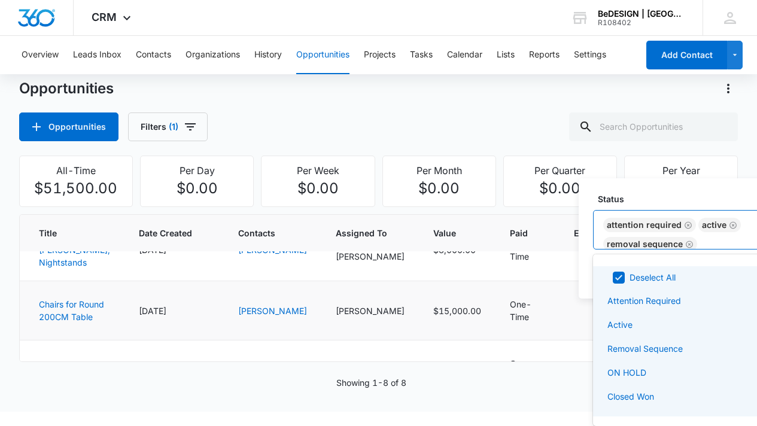
click at [622, 277] on icon at bounding box center [619, 277] width 11 height 11
checkbox input "false"
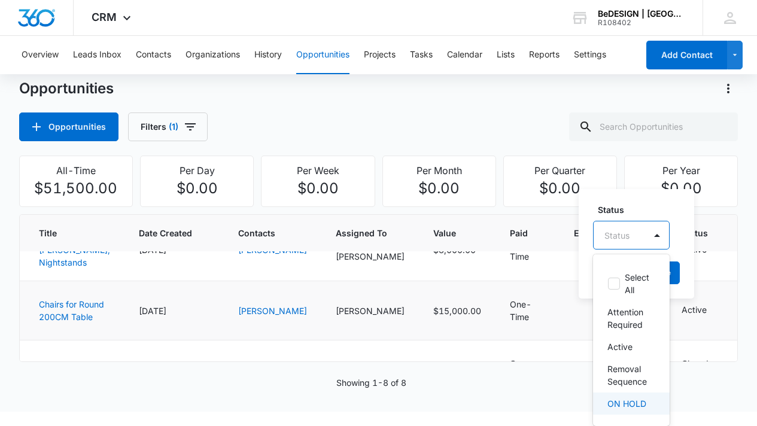
click at [626, 405] on p "ON HOLD" at bounding box center [627, 404] width 39 height 13
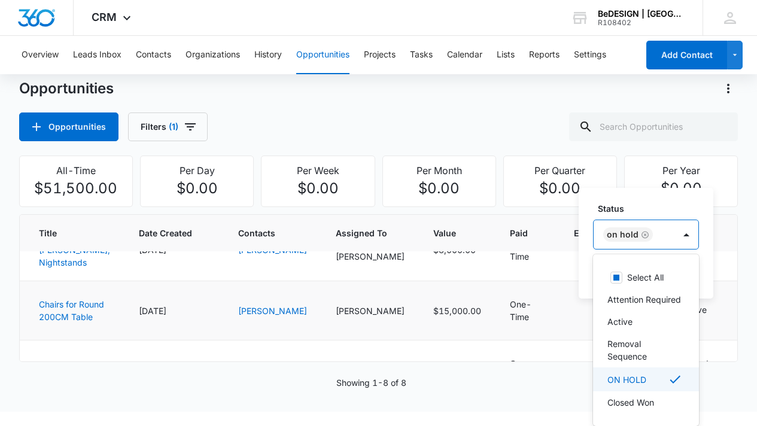
click at [643, 386] on p "ON HOLD" at bounding box center [627, 380] width 39 height 13
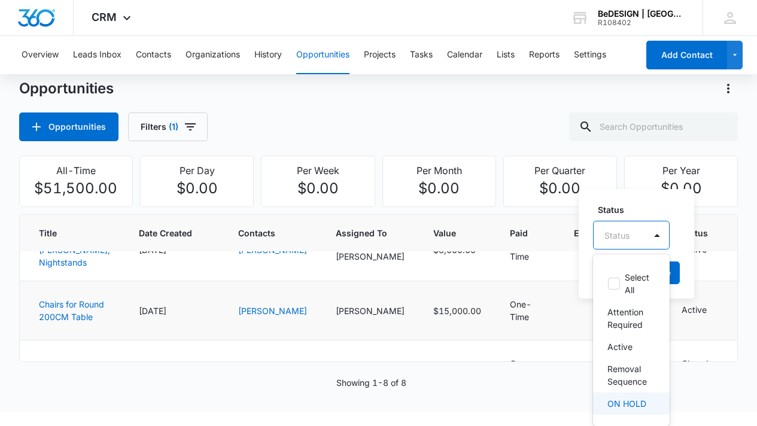
click at [639, 400] on p "ON HOLD" at bounding box center [627, 404] width 39 height 13
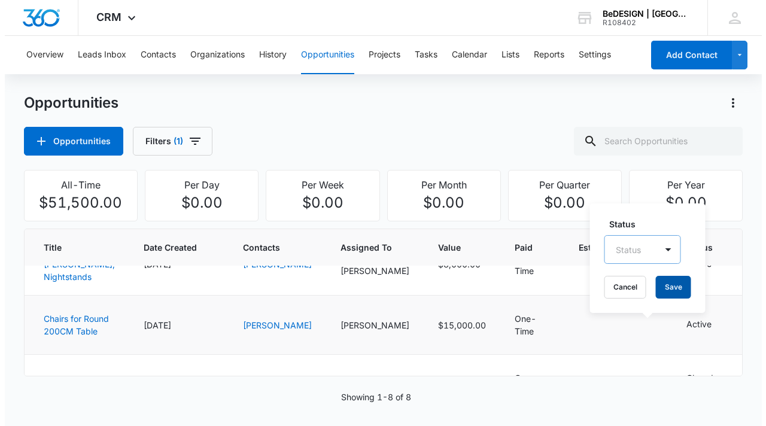
scroll to position [0, 0]
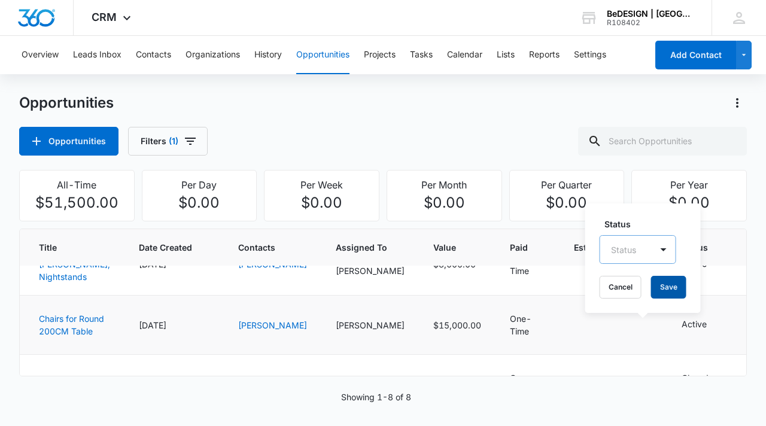
click at [674, 274] on div "Status Status Cancel Save" at bounding box center [644, 259] width 116 height 110
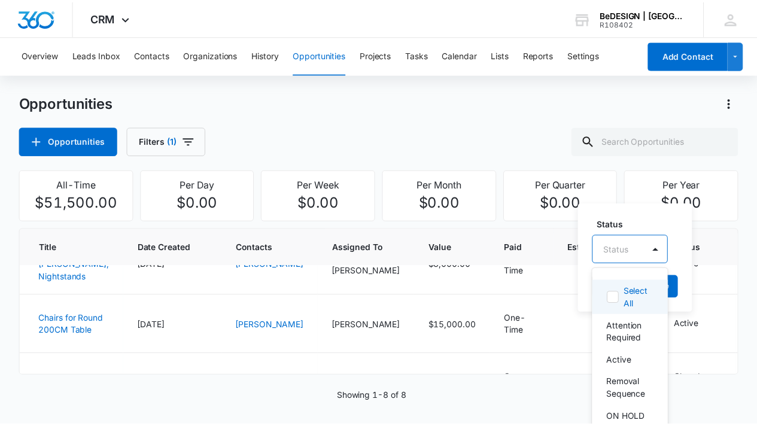
scroll to position [14, 0]
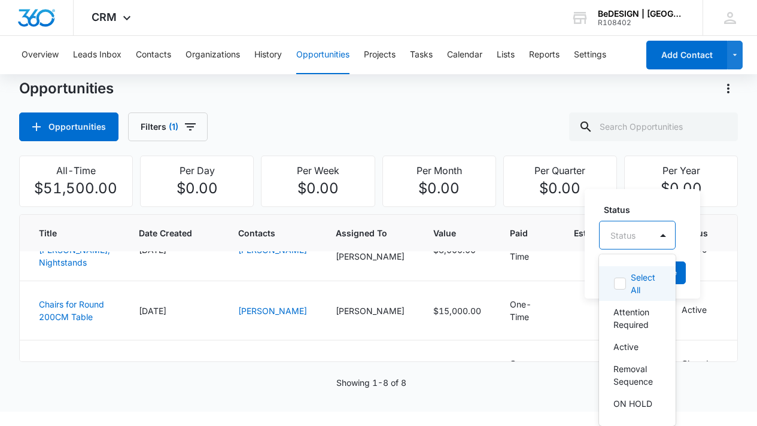
click at [667, 250] on div "Select All, 1 of 7. 7 results available. Use Up and Down to choose options, pre…" at bounding box center [637, 235] width 77 height 29
click at [640, 407] on p "ON HOLD" at bounding box center [633, 404] width 39 height 13
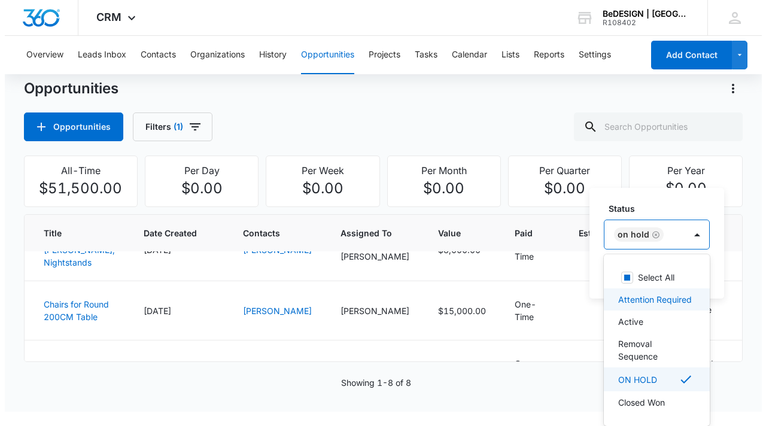
scroll to position [0, 0]
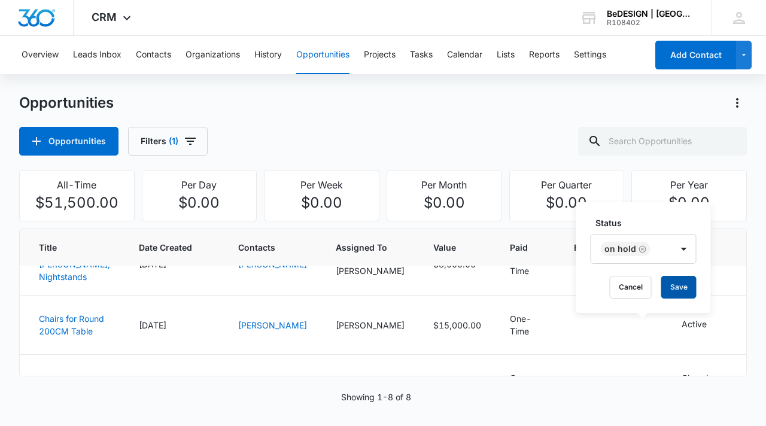
click at [689, 289] on button "Save" at bounding box center [679, 287] width 35 height 23
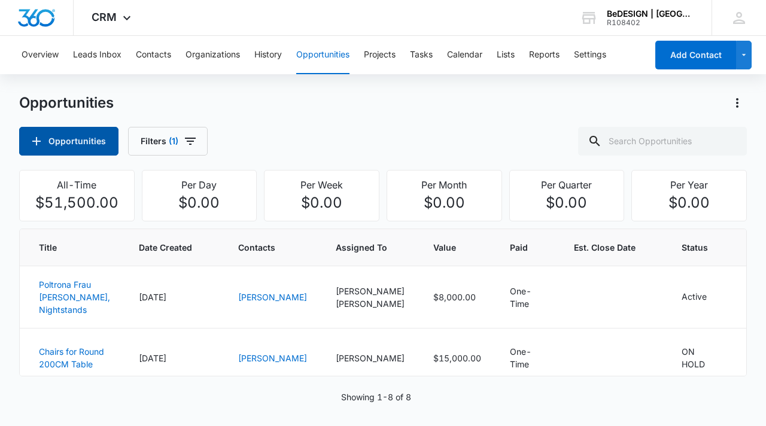
click at [98, 143] on button "Opportunities" at bounding box center [68, 141] width 99 height 29
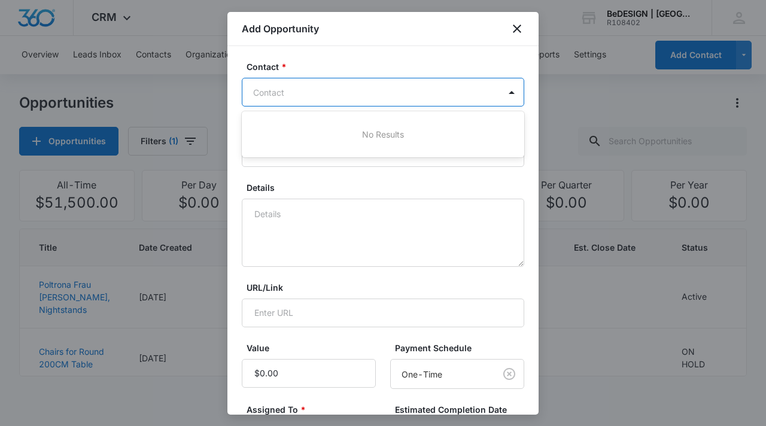
click at [448, 92] on div at bounding box center [376, 92] width 246 height 15
type input "Jac"
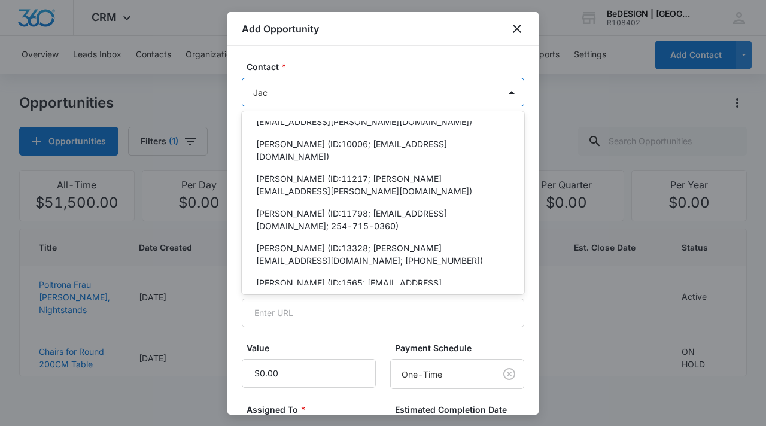
scroll to position [359, 0]
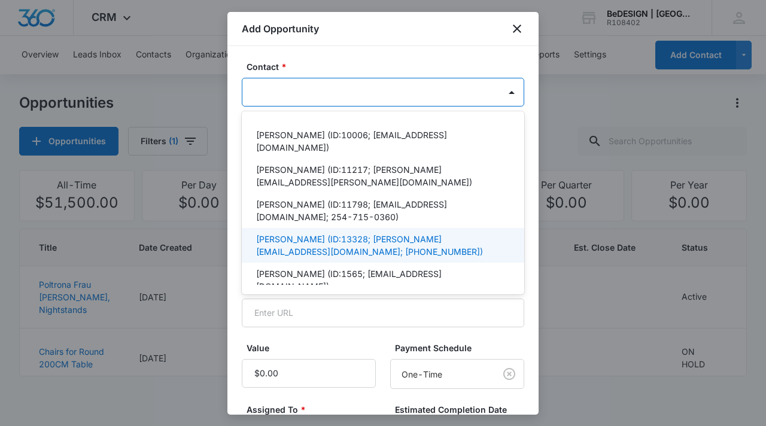
click at [340, 96] on div at bounding box center [376, 92] width 246 height 15
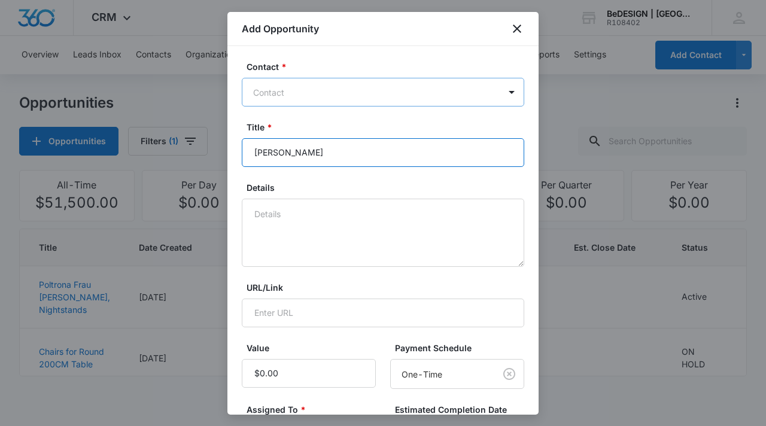
type input "[PERSON_NAME]"
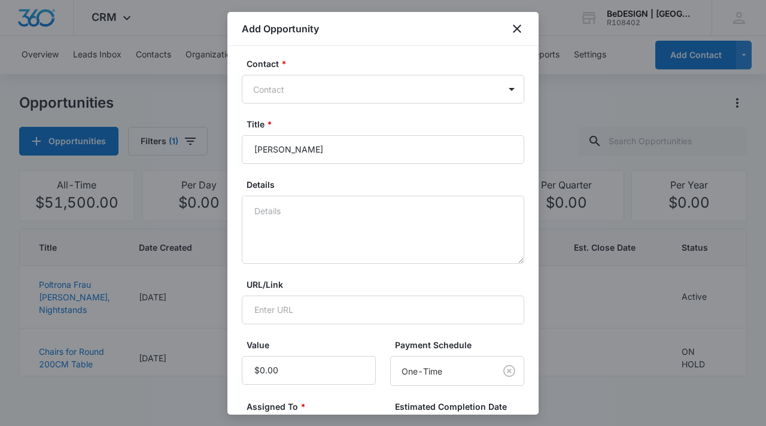
scroll to position [0, 0]
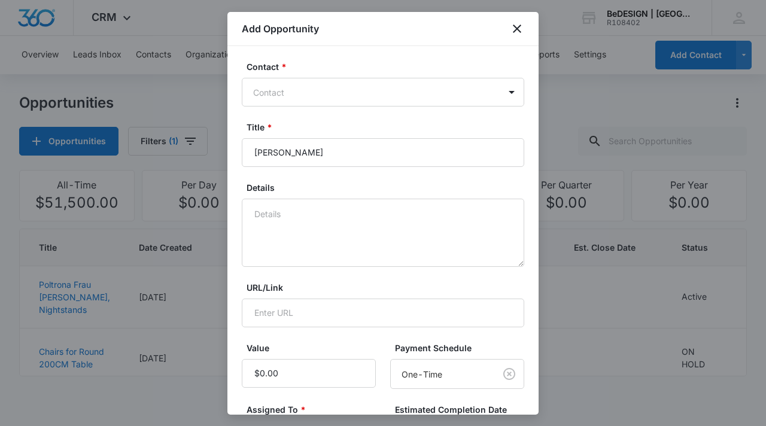
click at [337, 86] on div at bounding box center [376, 92] width 246 height 15
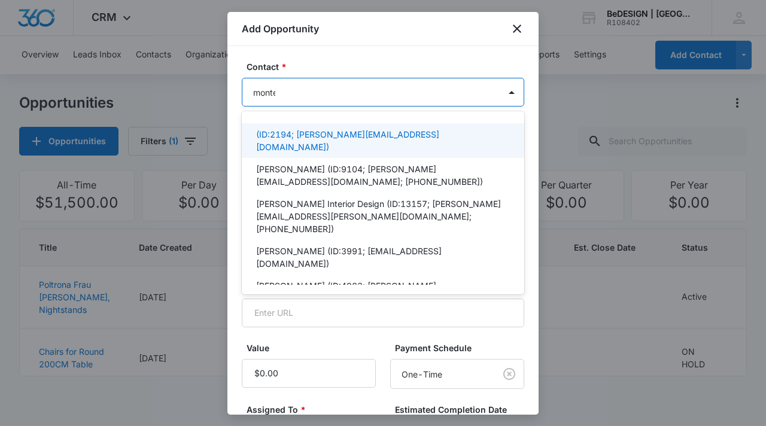
type input "[PERSON_NAME]"
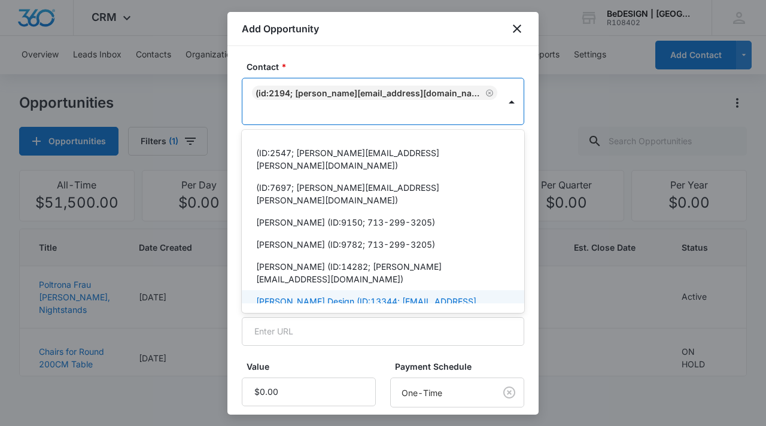
click at [301, 295] on p "[PERSON_NAME] Design (ID:13344; [EMAIL_ADDRESS][DOMAIN_NAME]; [PHONE_NUMBER])" at bounding box center [381, 307] width 251 height 25
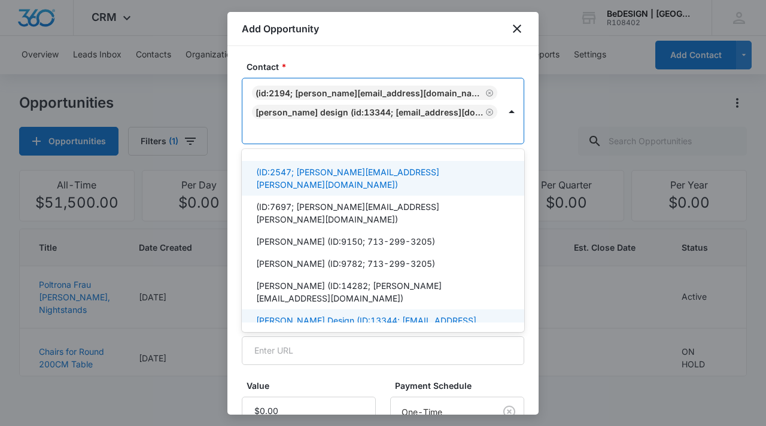
click at [486, 91] on icon "Remove (ID:2194; jackie@jackiejohnsondesign.com)" at bounding box center [490, 93] width 8 height 9
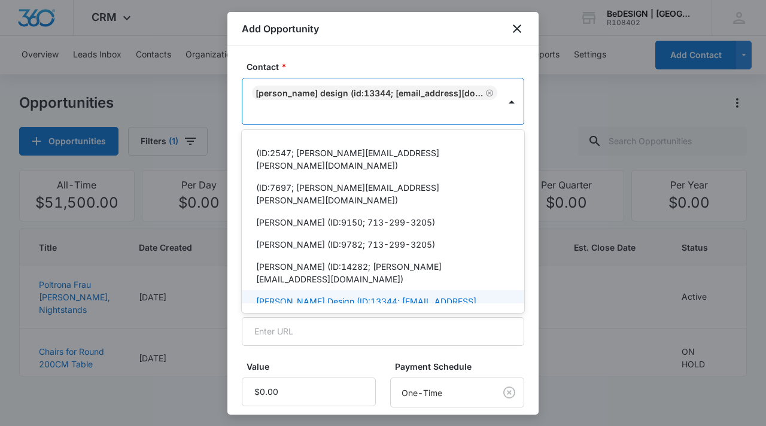
click at [389, 314] on div "URL/Link" at bounding box center [383, 323] width 283 height 46
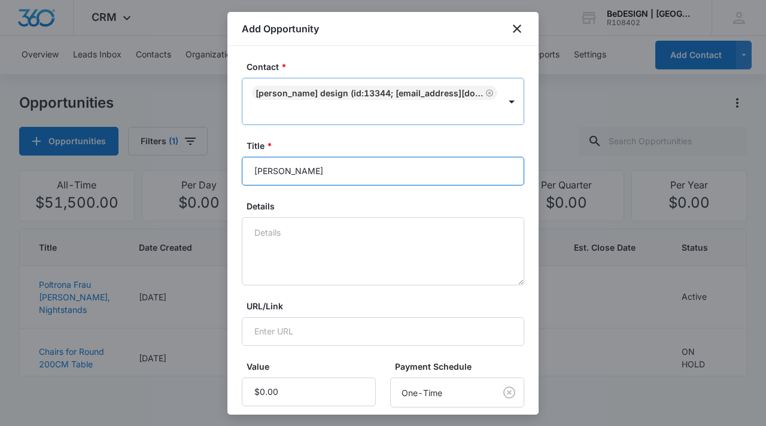
drag, startPoint x: 328, startPoint y: 175, endPoint x: 202, endPoint y: 162, distance: 126.5
click at [202, 162] on body "CRM Apps Reputation Websites Forms CRM Email Social Content Ads Intelligence Fi…" at bounding box center [383, 213] width 766 height 426
type input "Quick Ship 6 Stools"
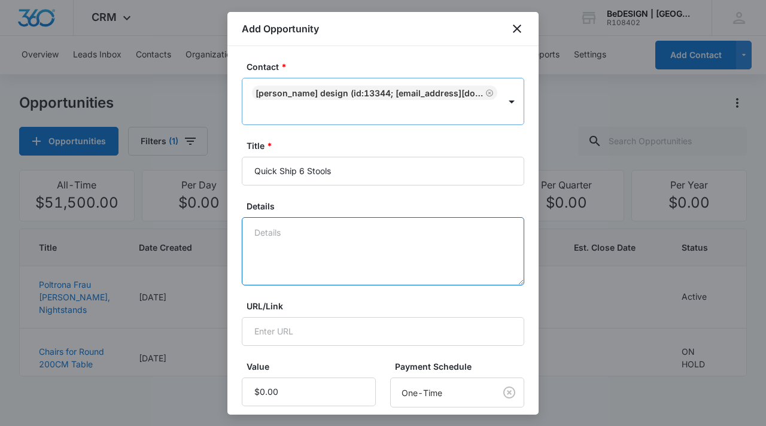
click at [274, 254] on textarea "Details" at bounding box center [383, 251] width 283 height 68
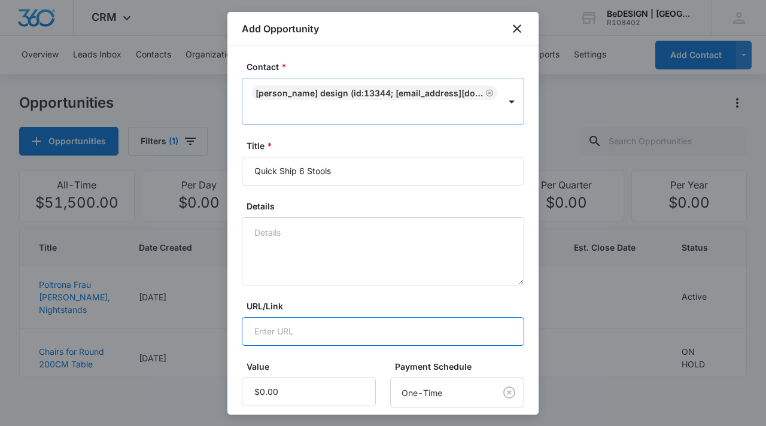
click at [307, 335] on input "URL/Link" at bounding box center [383, 331] width 283 height 29
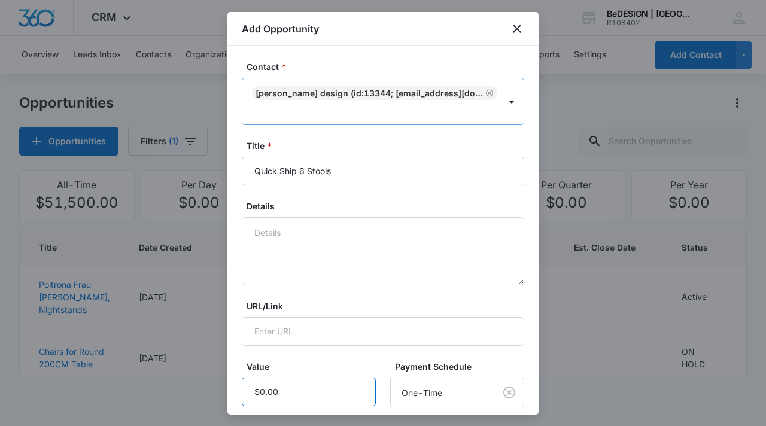
click at [299, 397] on input "Value" at bounding box center [309, 392] width 134 height 29
type input "$8,000.00"
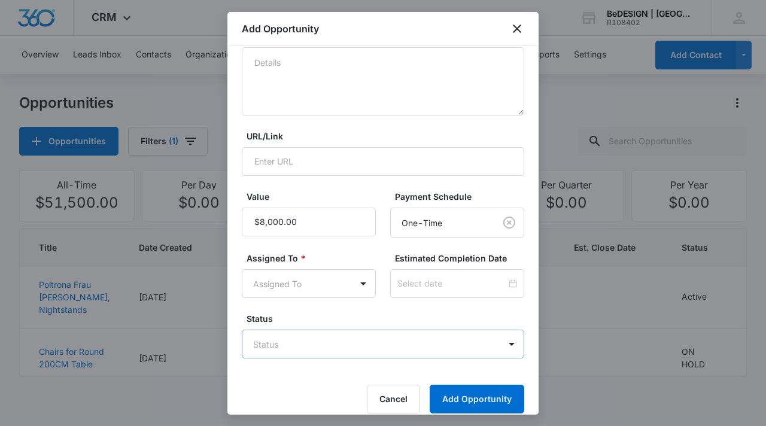
scroll to position [170, 0]
click at [342, 290] on body "CRM Apps Reputation Websites Forms CRM Email Social Content Ads Intelligence Fi…" at bounding box center [383, 213] width 766 height 426
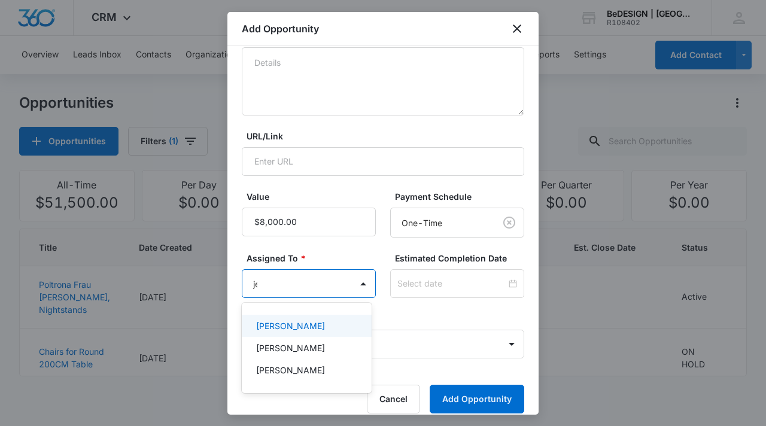
type input "jes"
click at [280, 326] on p "[PERSON_NAME]" at bounding box center [290, 326] width 69 height 13
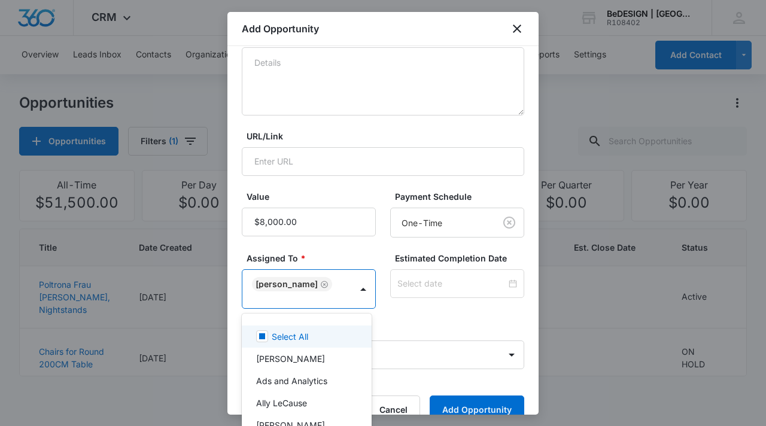
click at [433, 353] on div at bounding box center [383, 213] width 766 height 426
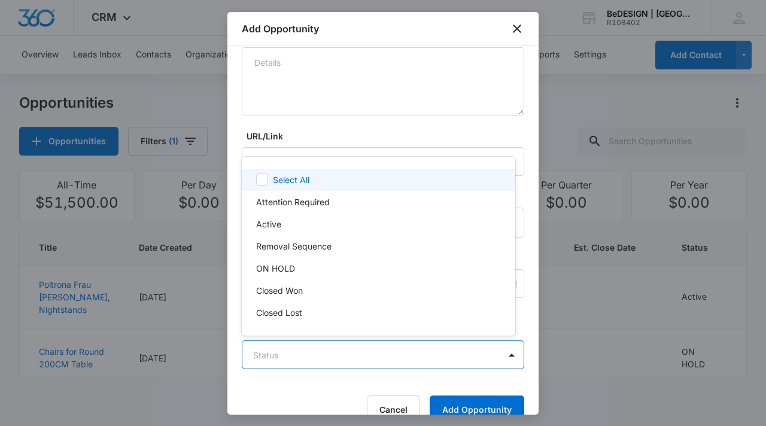
click at [364, 354] on body "CRM Apps Reputation Websites Forms CRM Email Social Content Ads Intelligence Fi…" at bounding box center [383, 213] width 766 height 426
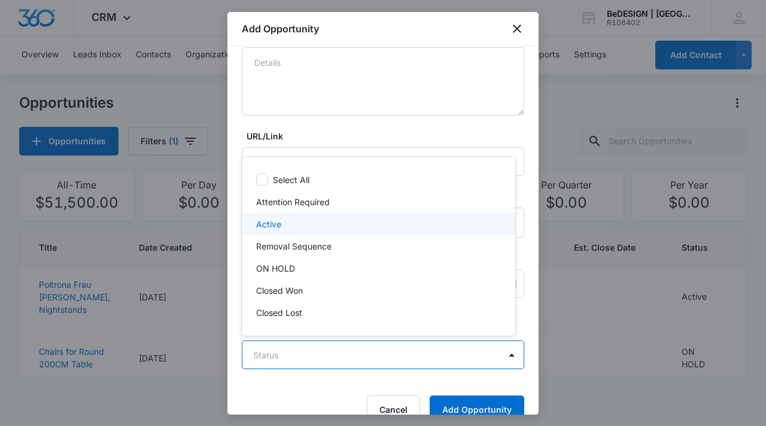
click at [350, 228] on div "Active" at bounding box center [377, 224] width 243 height 13
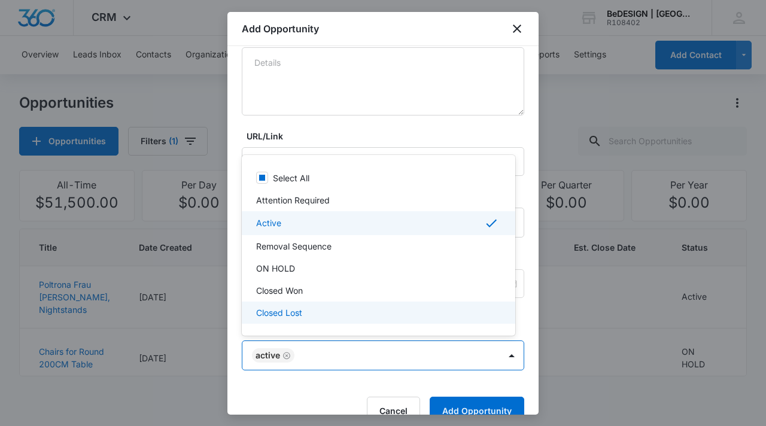
click at [463, 406] on div at bounding box center [383, 213] width 766 height 426
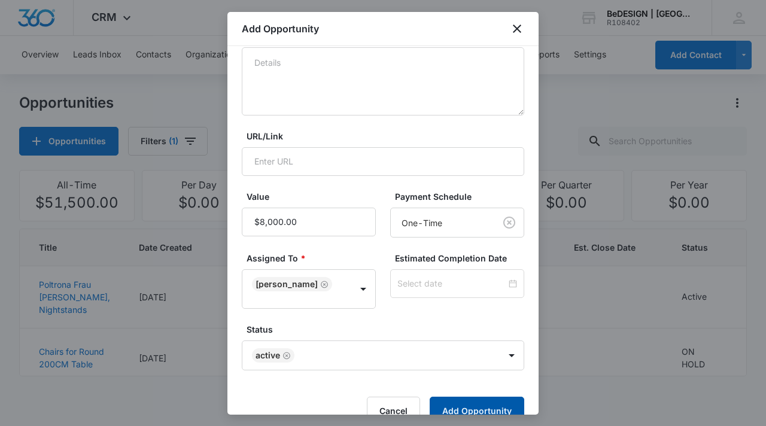
click at [469, 405] on button "Add Opportunity" at bounding box center [477, 411] width 95 height 29
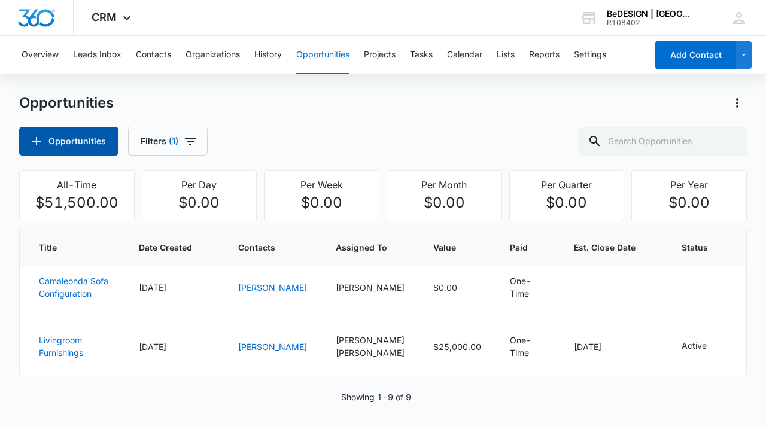
scroll to position [472, 0]
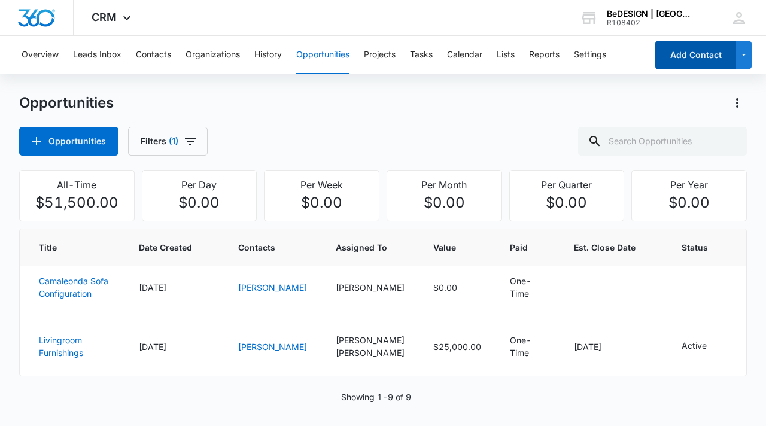
click at [692, 58] on button "Add Contact" at bounding box center [696, 55] width 81 height 29
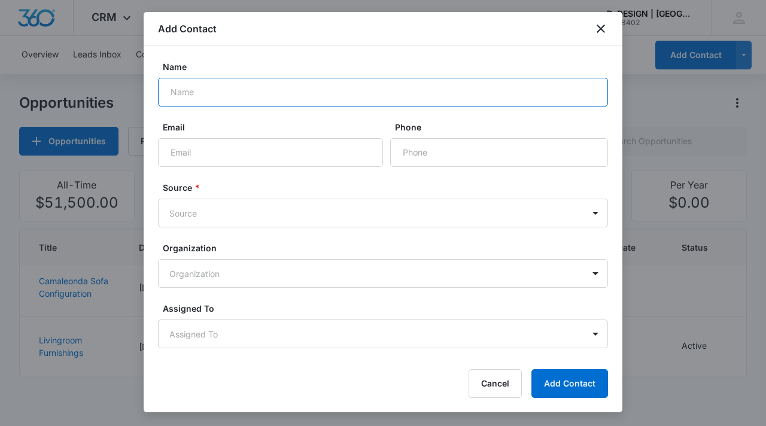
click at [281, 98] on input "Name" at bounding box center [383, 92] width 450 height 29
type input "TEil"
drag, startPoint x: 189, startPoint y: 92, endPoint x: 160, endPoint y: 93, distance: 28.7
click at [160, 93] on input "TEil" at bounding box center [383, 92] width 450 height 29
